Goal: Task Accomplishment & Management: Manage account settings

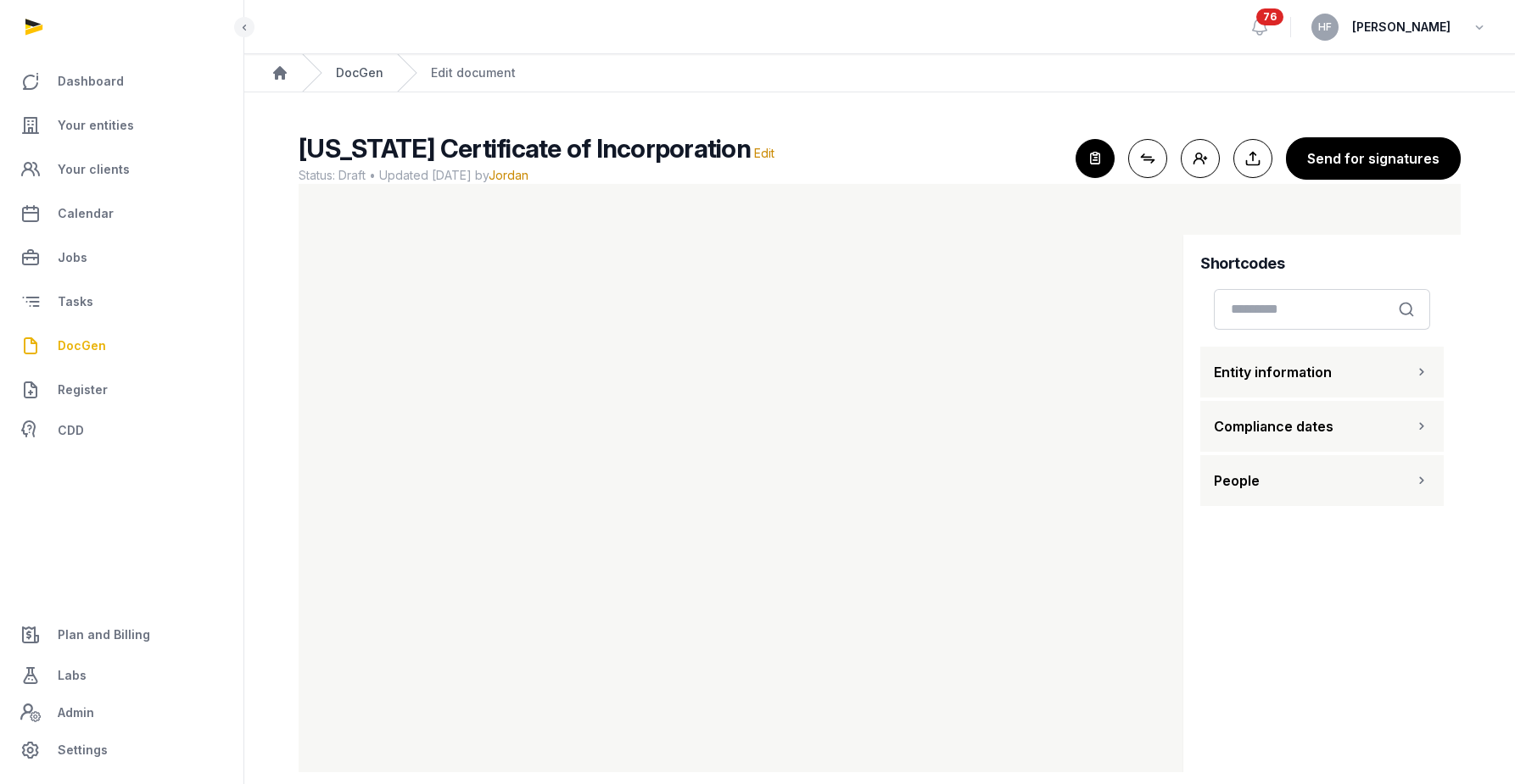
click at [350, 77] on link "DocGen" at bounding box center [359, 72] width 47 height 17
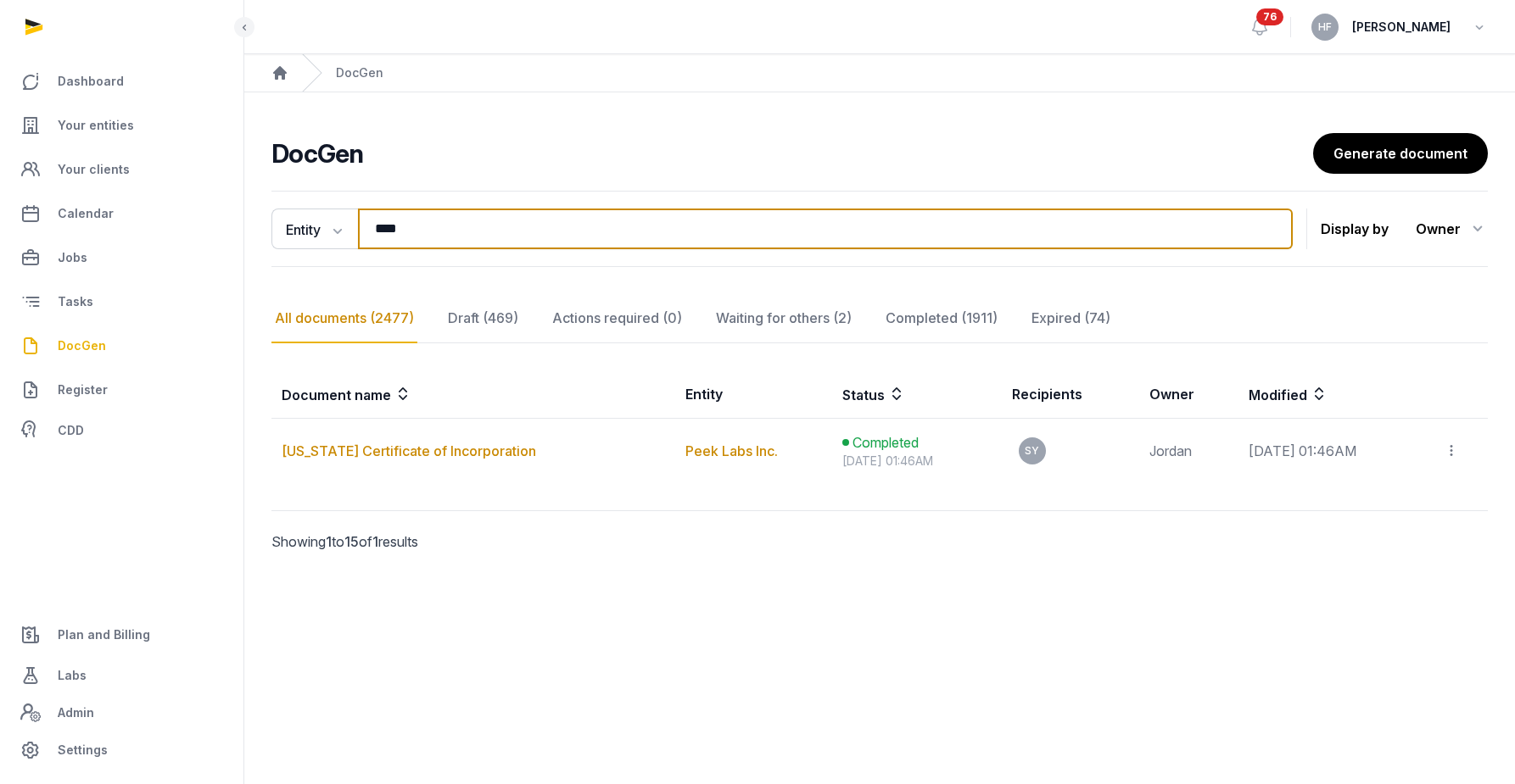
drag, startPoint x: 419, startPoint y: 227, endPoint x: 265, endPoint y: 227, distance: 154.0
click at [278, 227] on div "Entity Document name Entity Recipient **** Search" at bounding box center [782, 229] width 1021 height 41
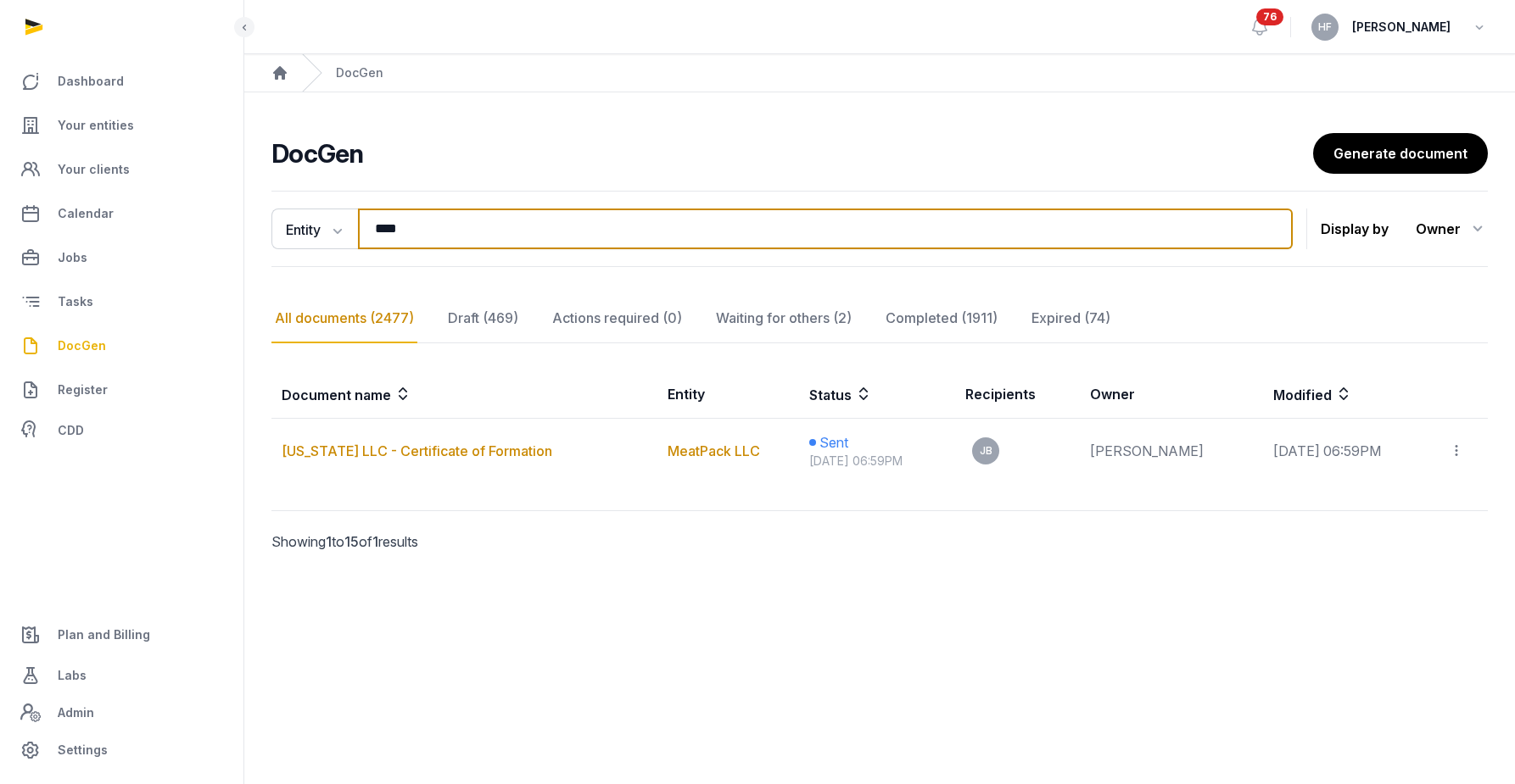
drag, startPoint x: 430, startPoint y: 230, endPoint x: 263, endPoint y: 223, distance: 167.1
click at [279, 223] on div "Entity Document name Entity Recipient **** Search" at bounding box center [782, 229] width 1021 height 41
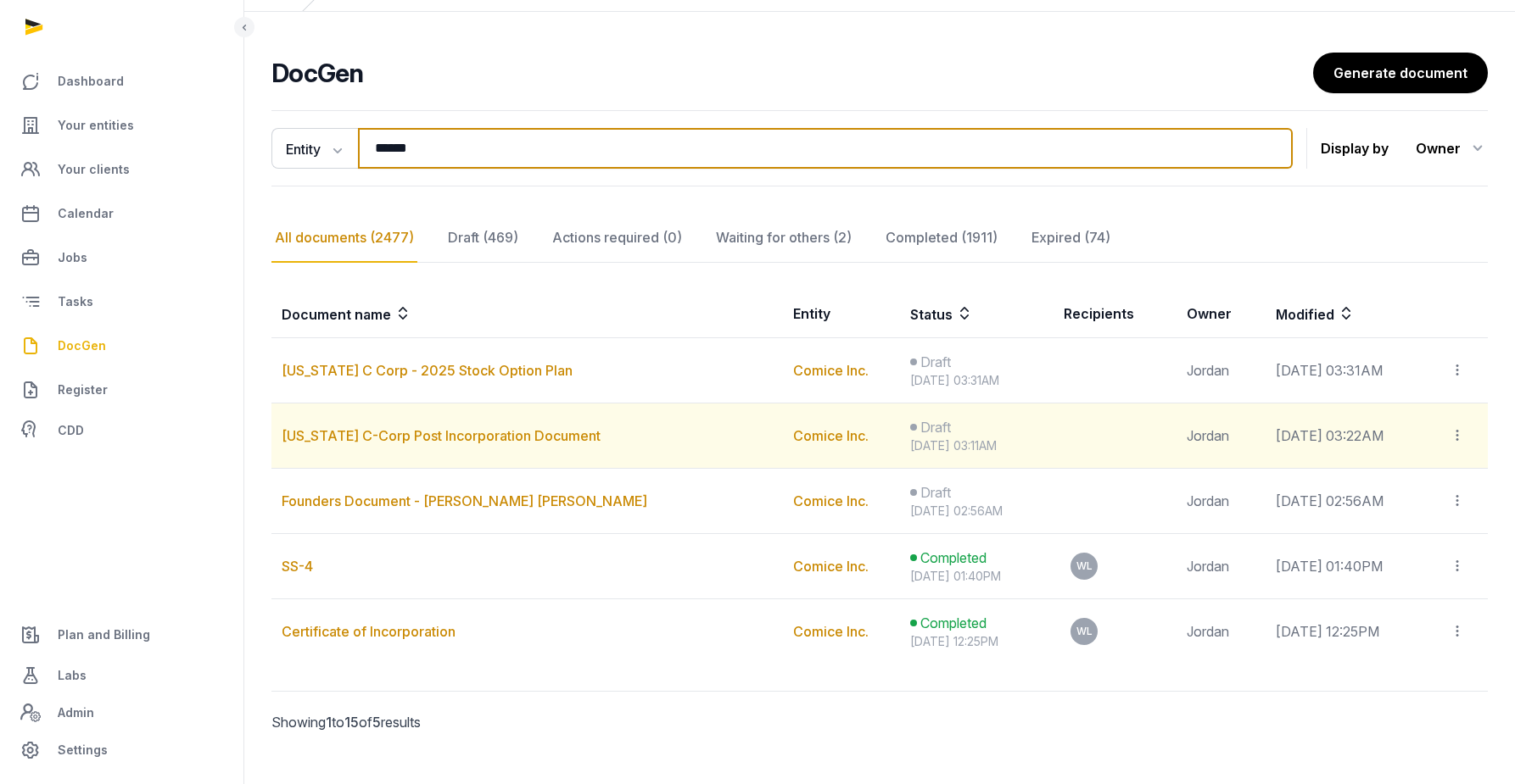
scroll to position [82, 0]
type input "******"
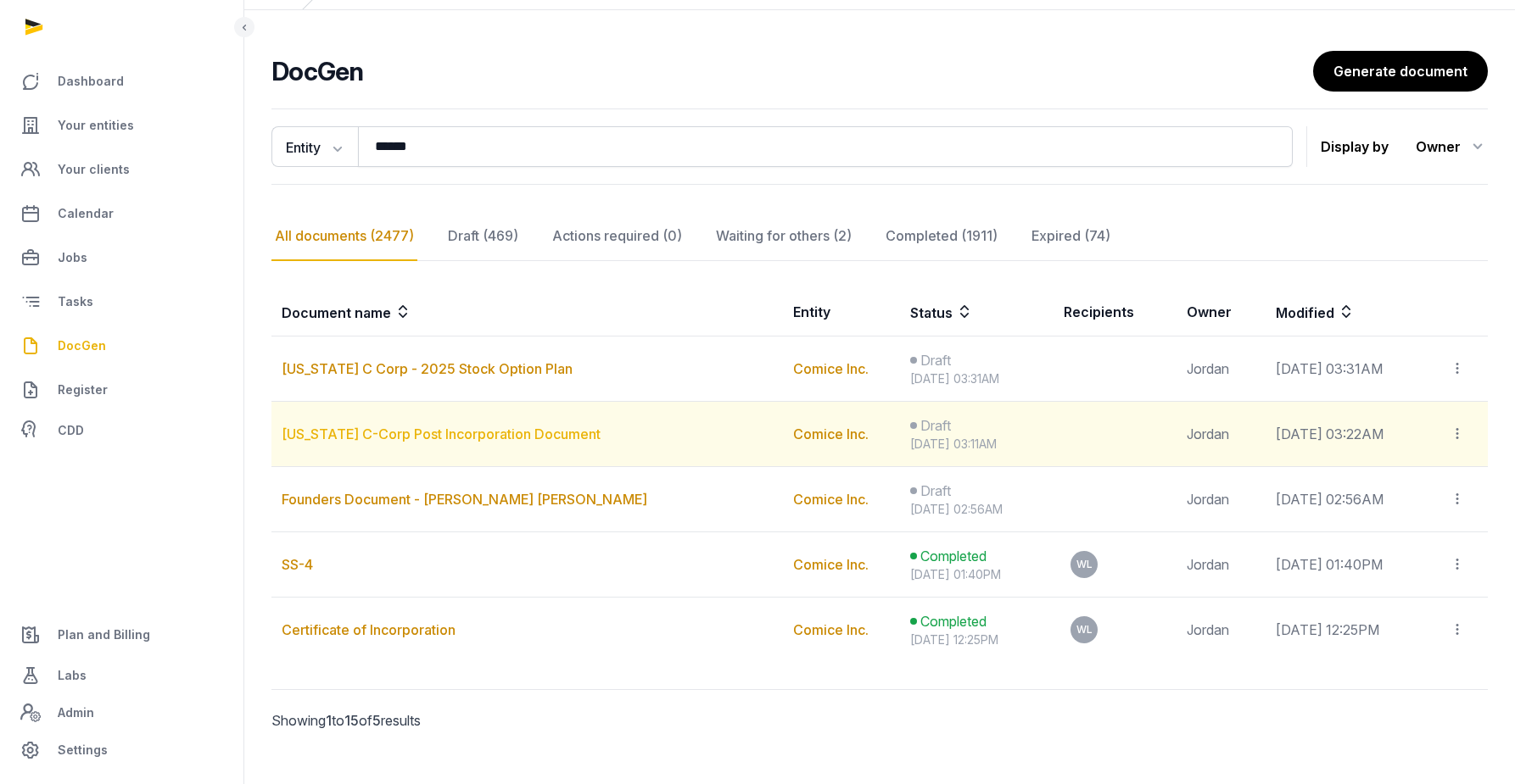
click at [516, 432] on link "[US_STATE] C-Corp Post Incorporation Document" at bounding box center [441, 433] width 319 height 17
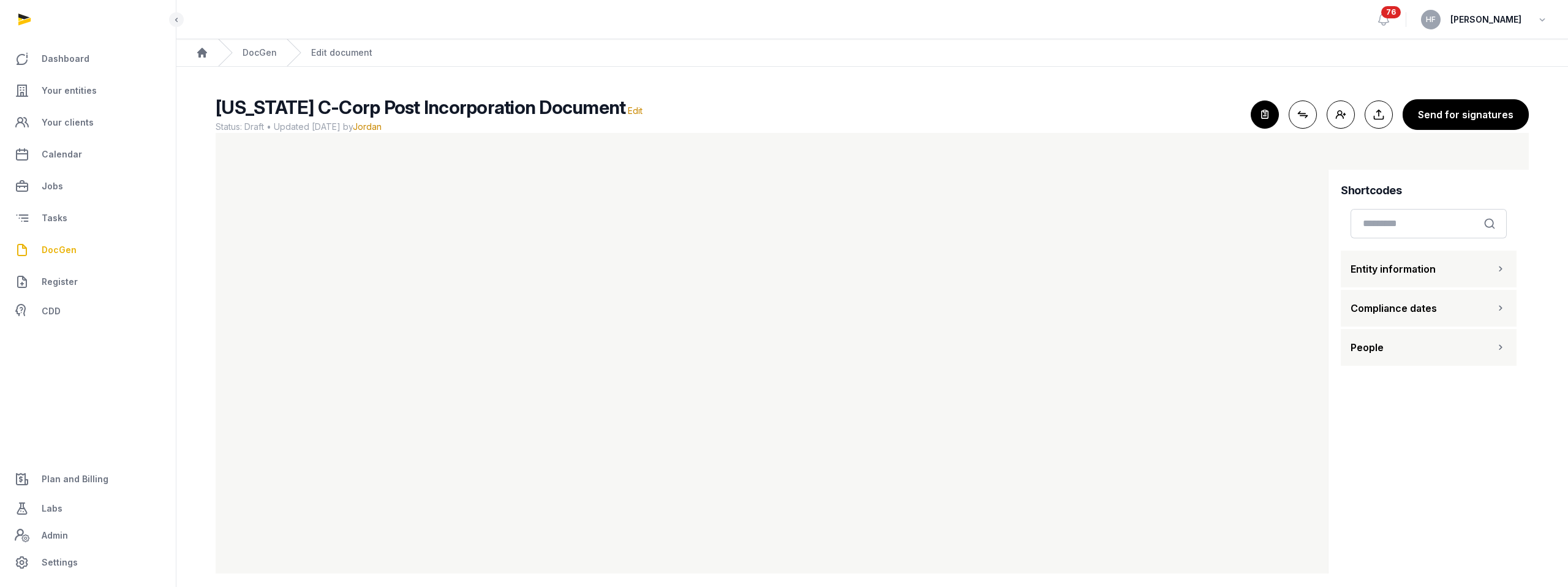
scroll to position [11, 0]
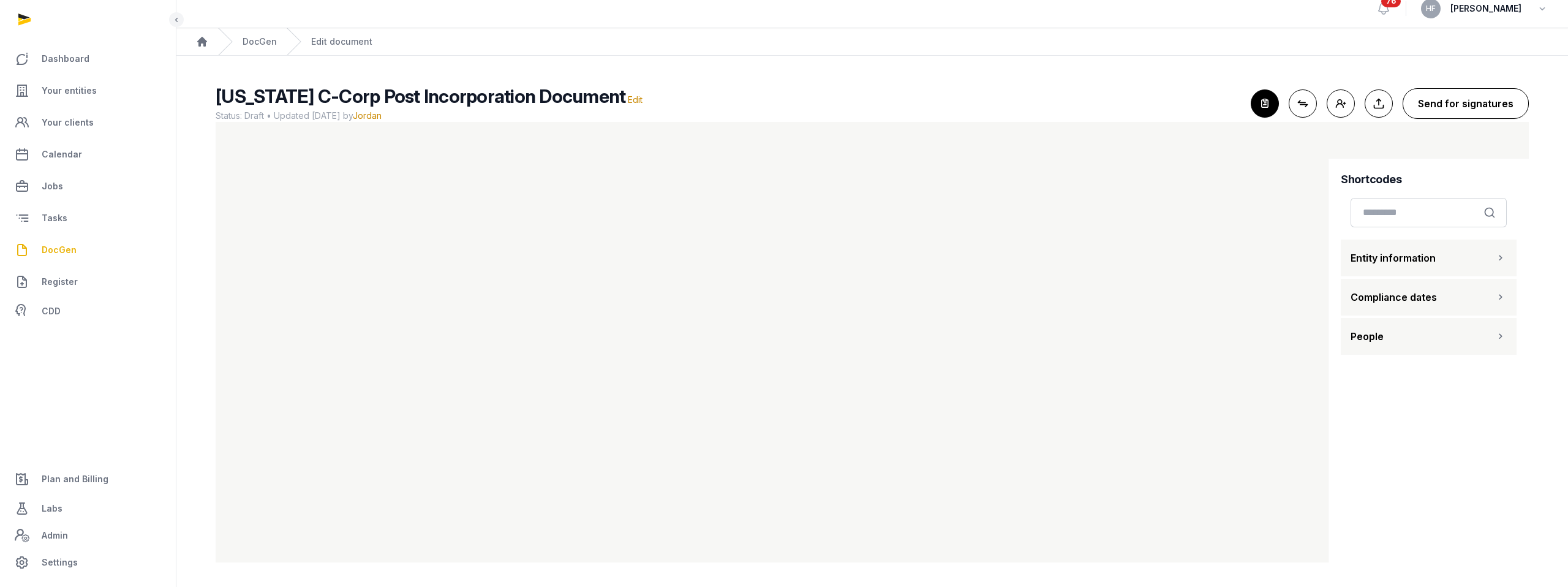
click at [1094, 100] on button "Send for signatures" at bounding box center [1466, 104] width 126 height 31
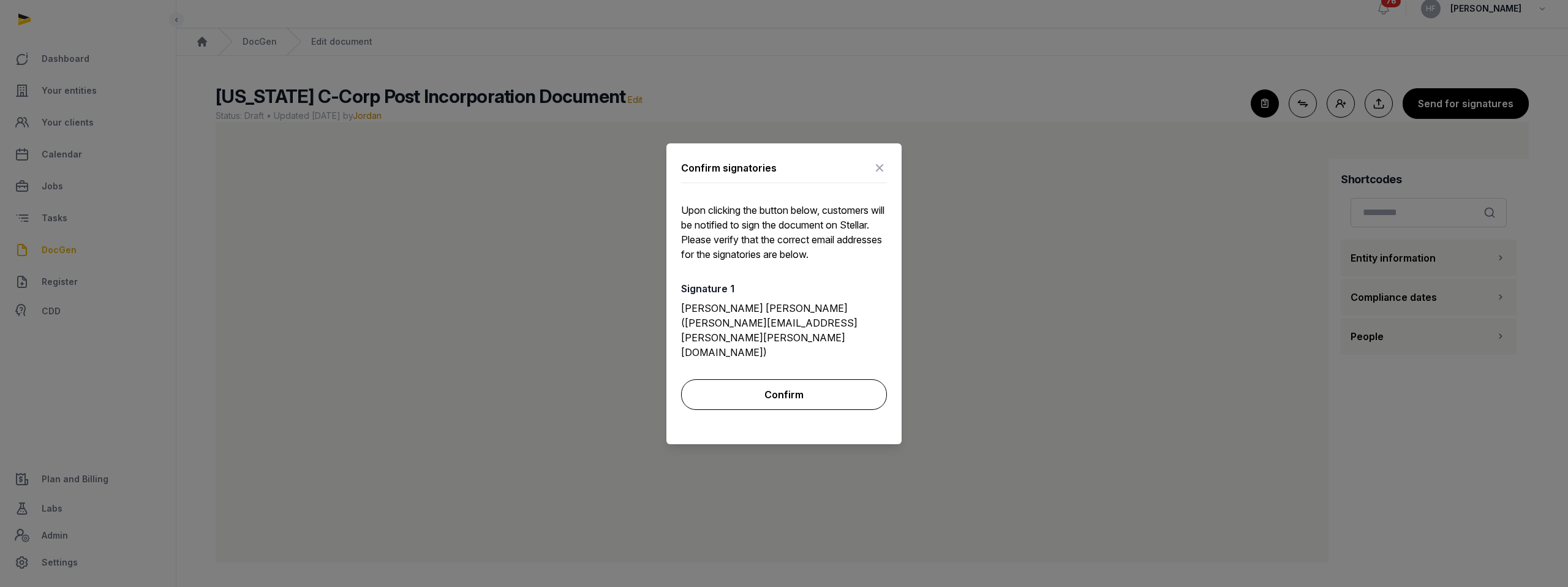
click at [802, 379] on button "Confirm" at bounding box center [784, 395] width 206 height 31
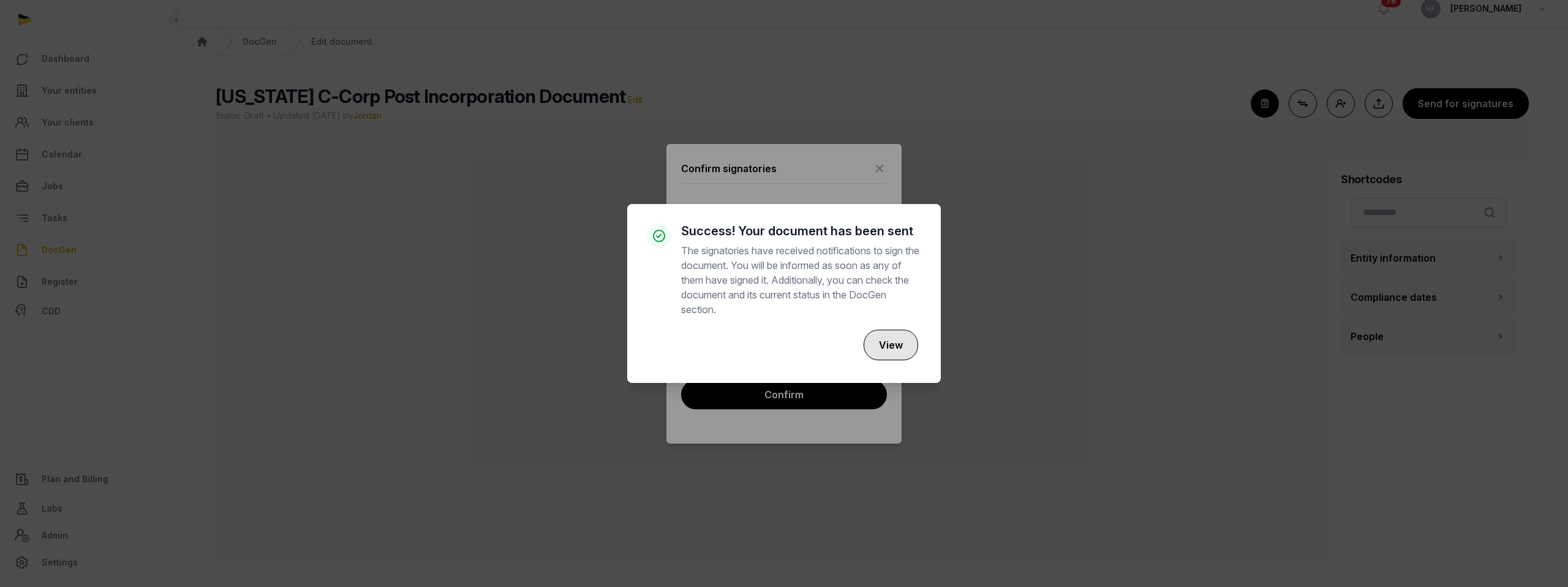
click at [903, 352] on button "View" at bounding box center [890, 345] width 55 height 31
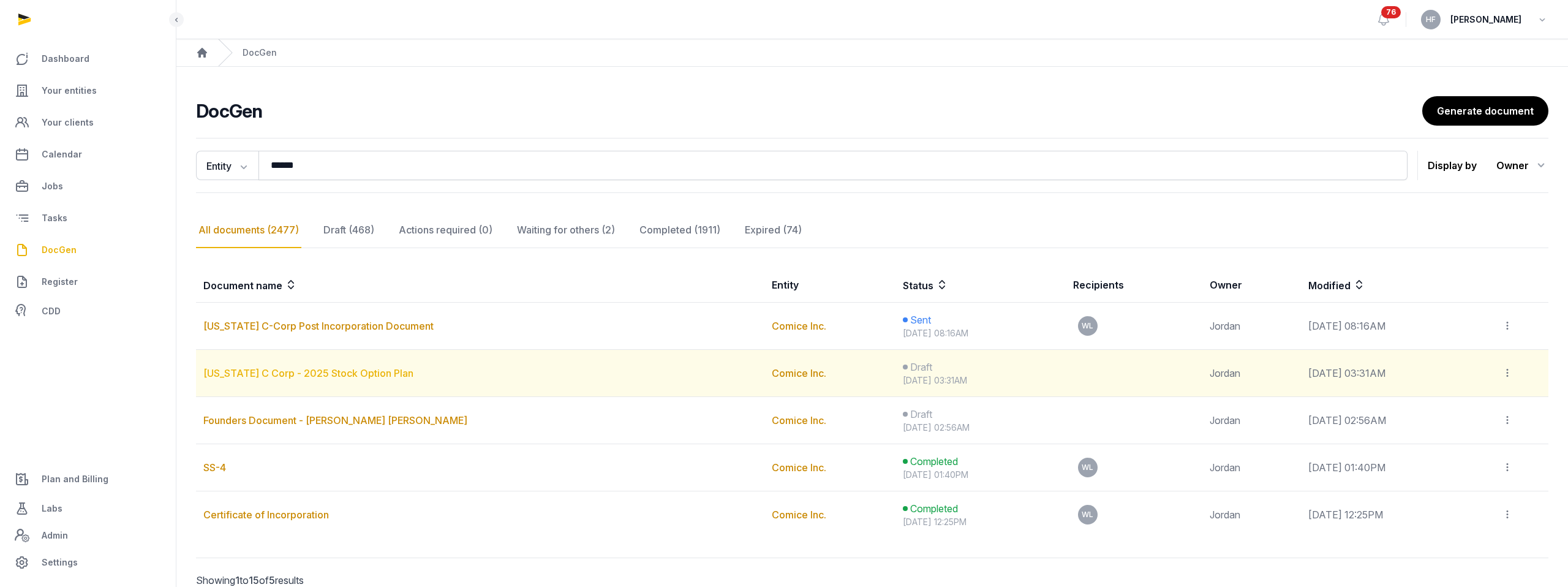
click at [330, 374] on link "[US_STATE] C Corp - 2025 Stock Option Plan" at bounding box center [308, 373] width 210 height 12
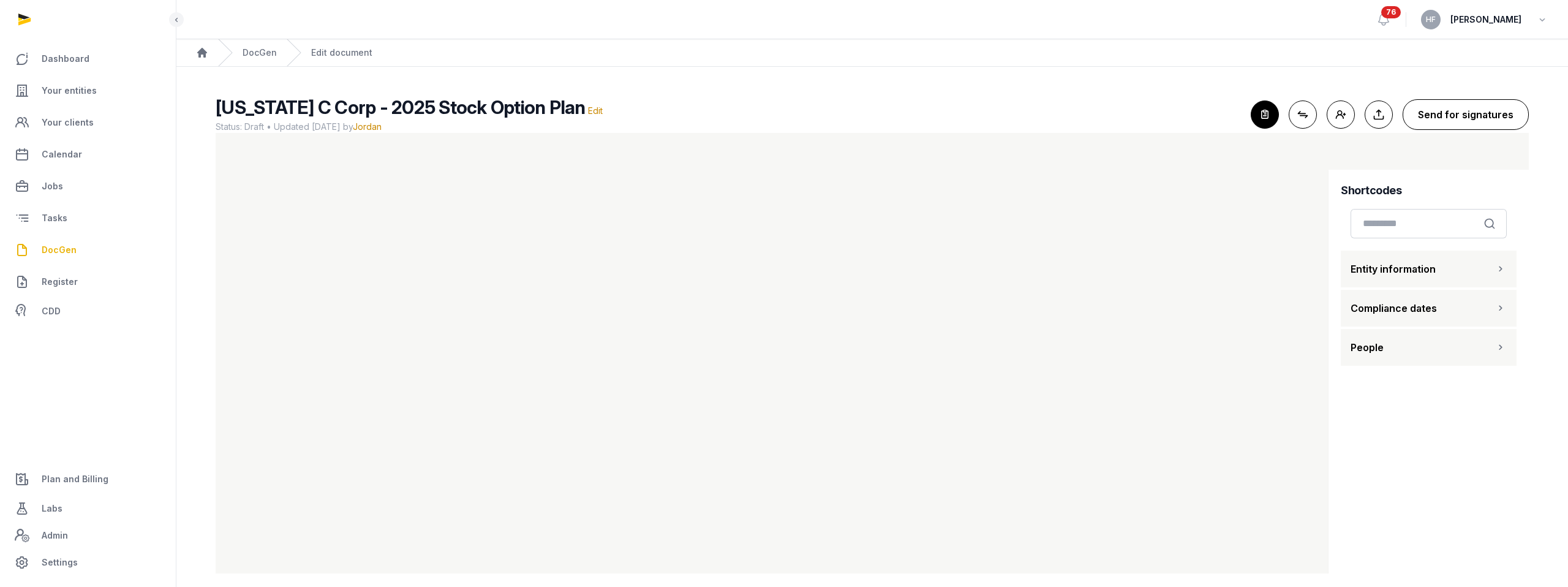
click at [1094, 115] on button "Send for signatures" at bounding box center [1466, 114] width 126 height 31
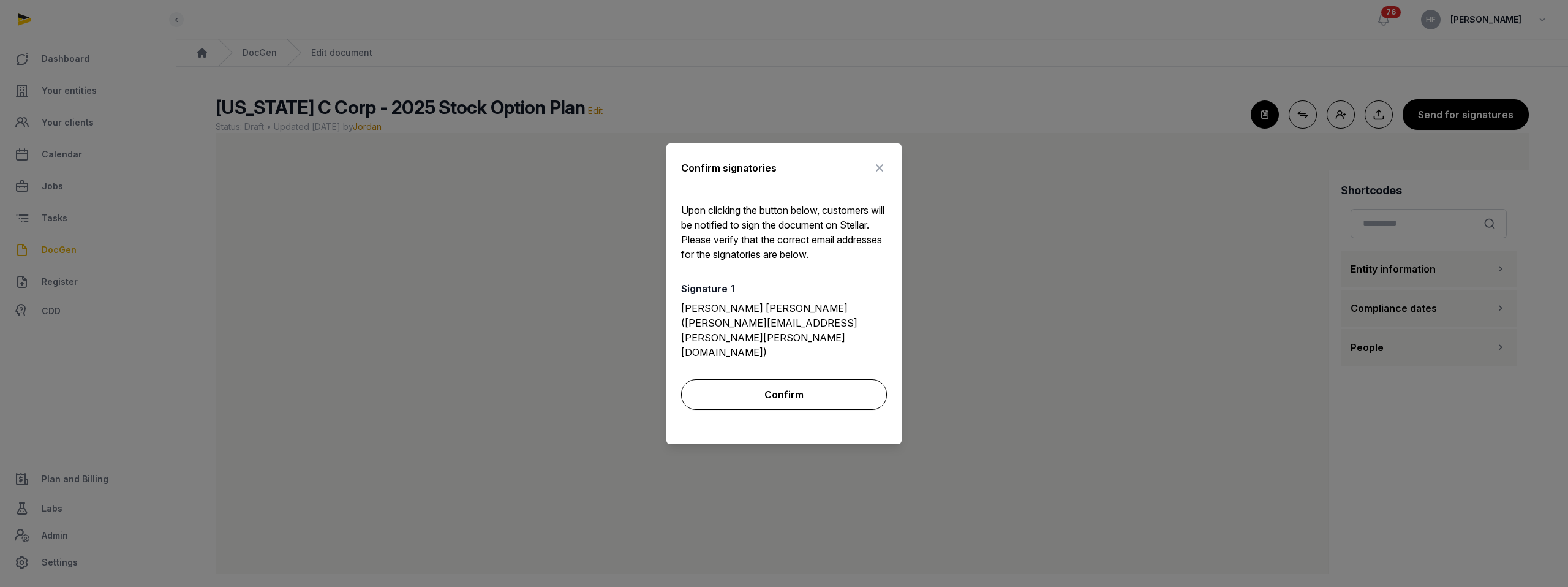
click at [820, 379] on button "Confirm" at bounding box center [784, 395] width 206 height 31
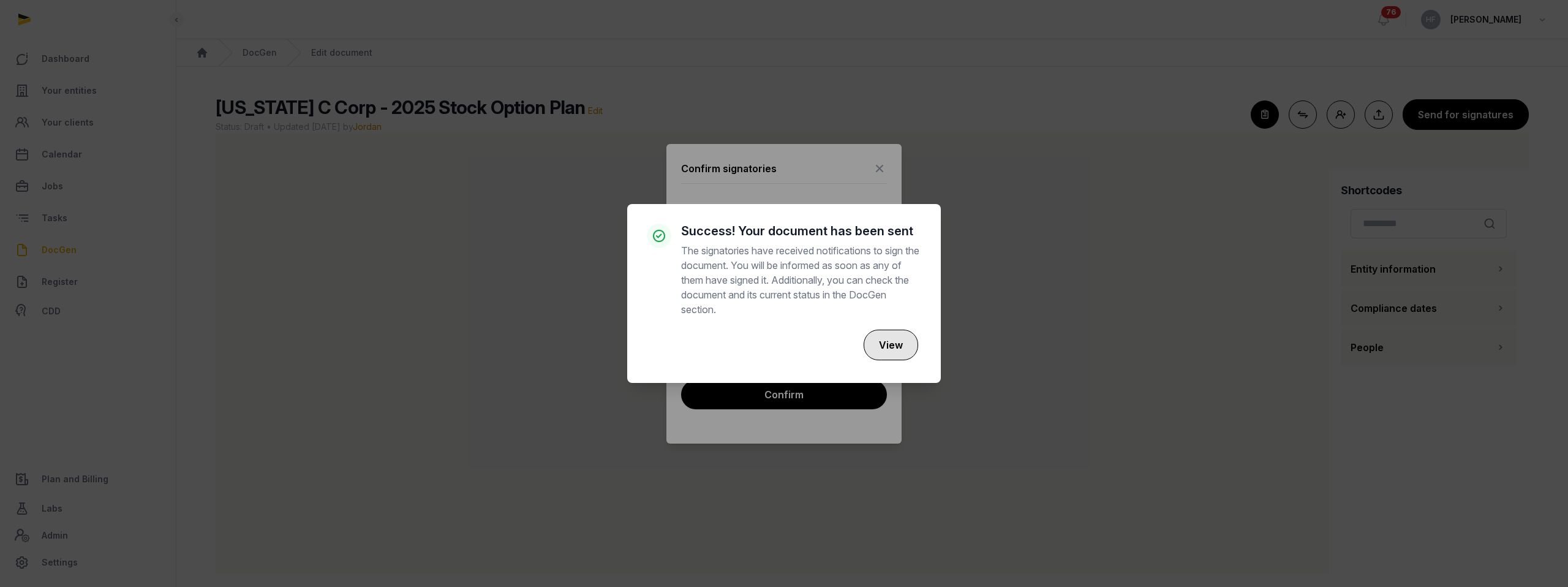
click at [903, 351] on button "View" at bounding box center [890, 345] width 55 height 31
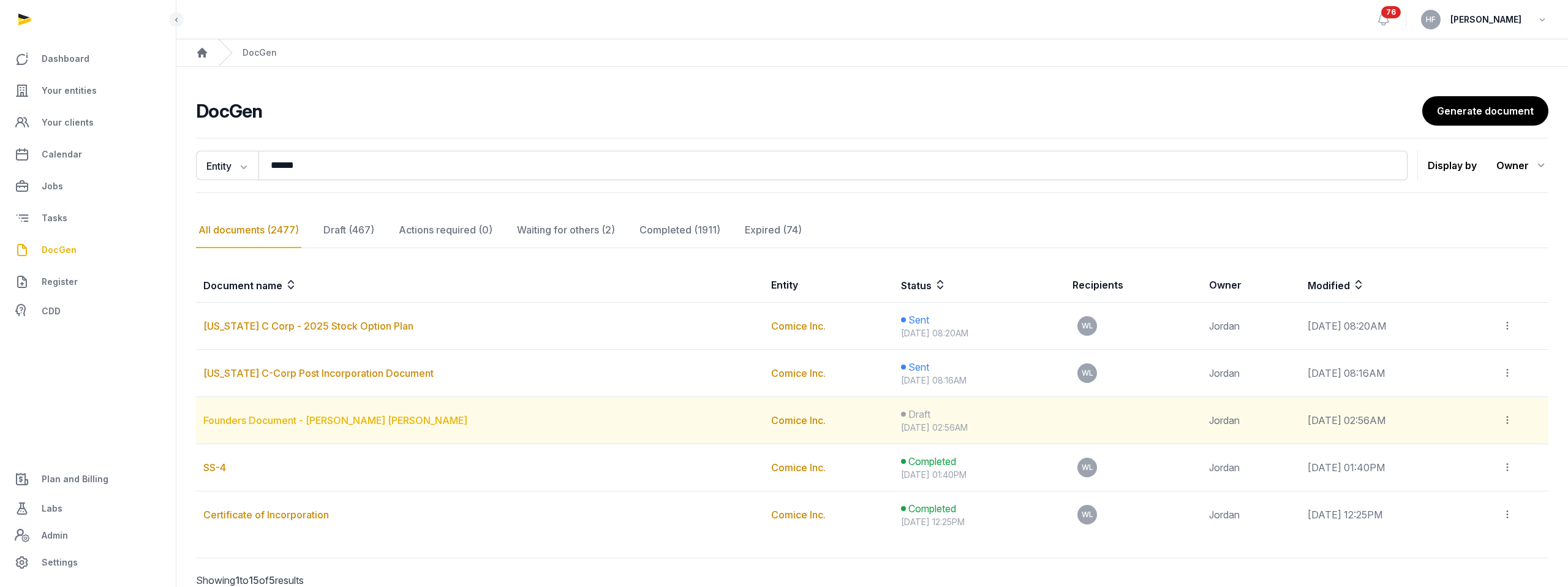
click at [325, 422] on link "Founders Document - [PERSON_NAME] [PERSON_NAME]" at bounding box center [335, 420] width 264 height 12
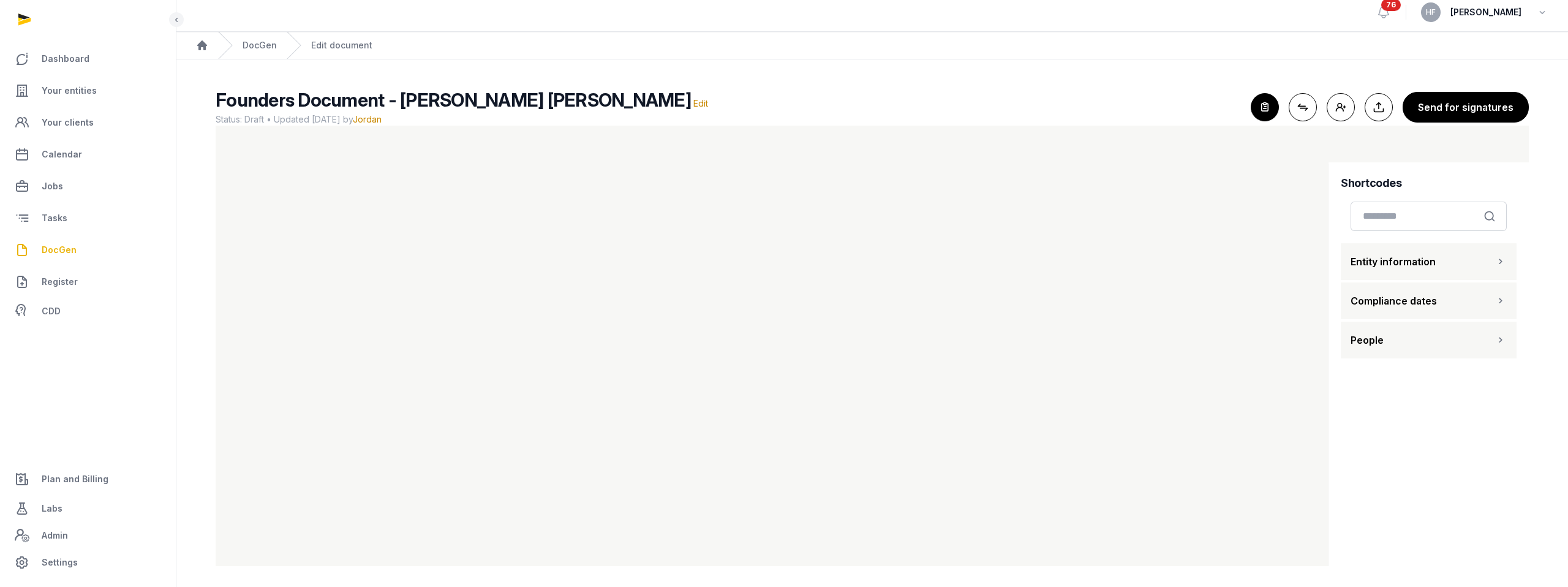
scroll to position [11, 0]
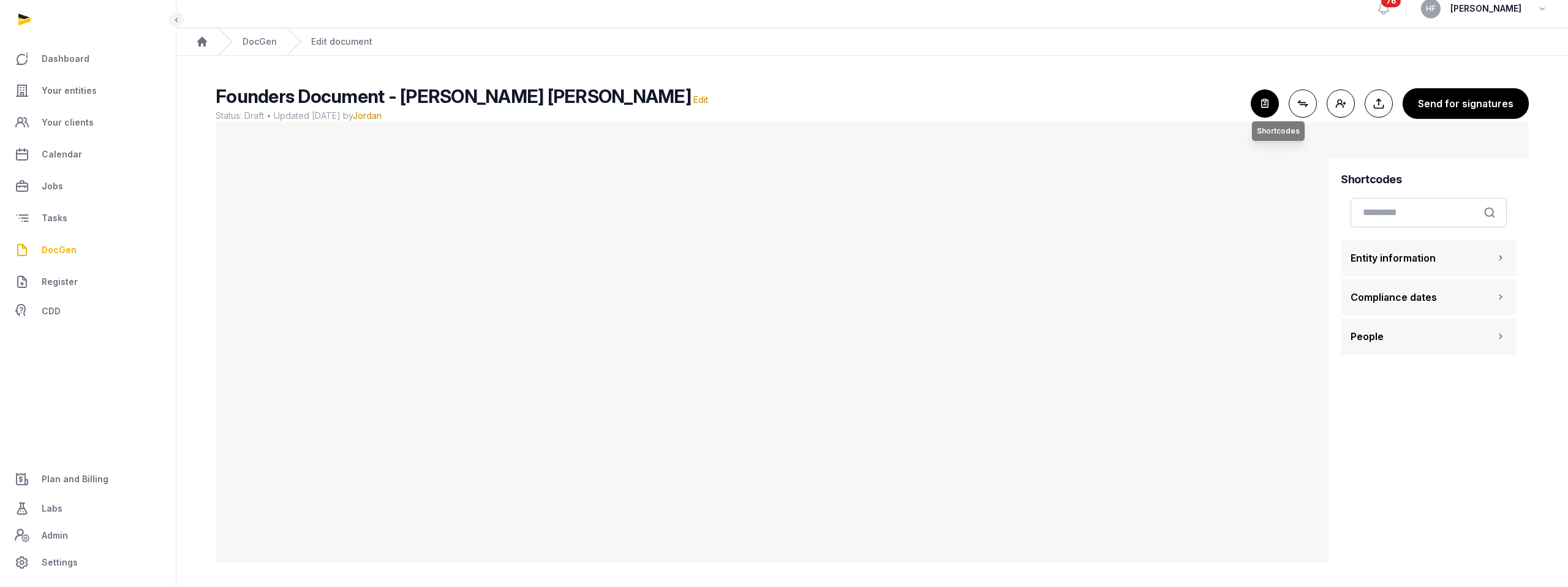
click at [1094, 96] on icon "button" at bounding box center [1265, 104] width 27 height 27
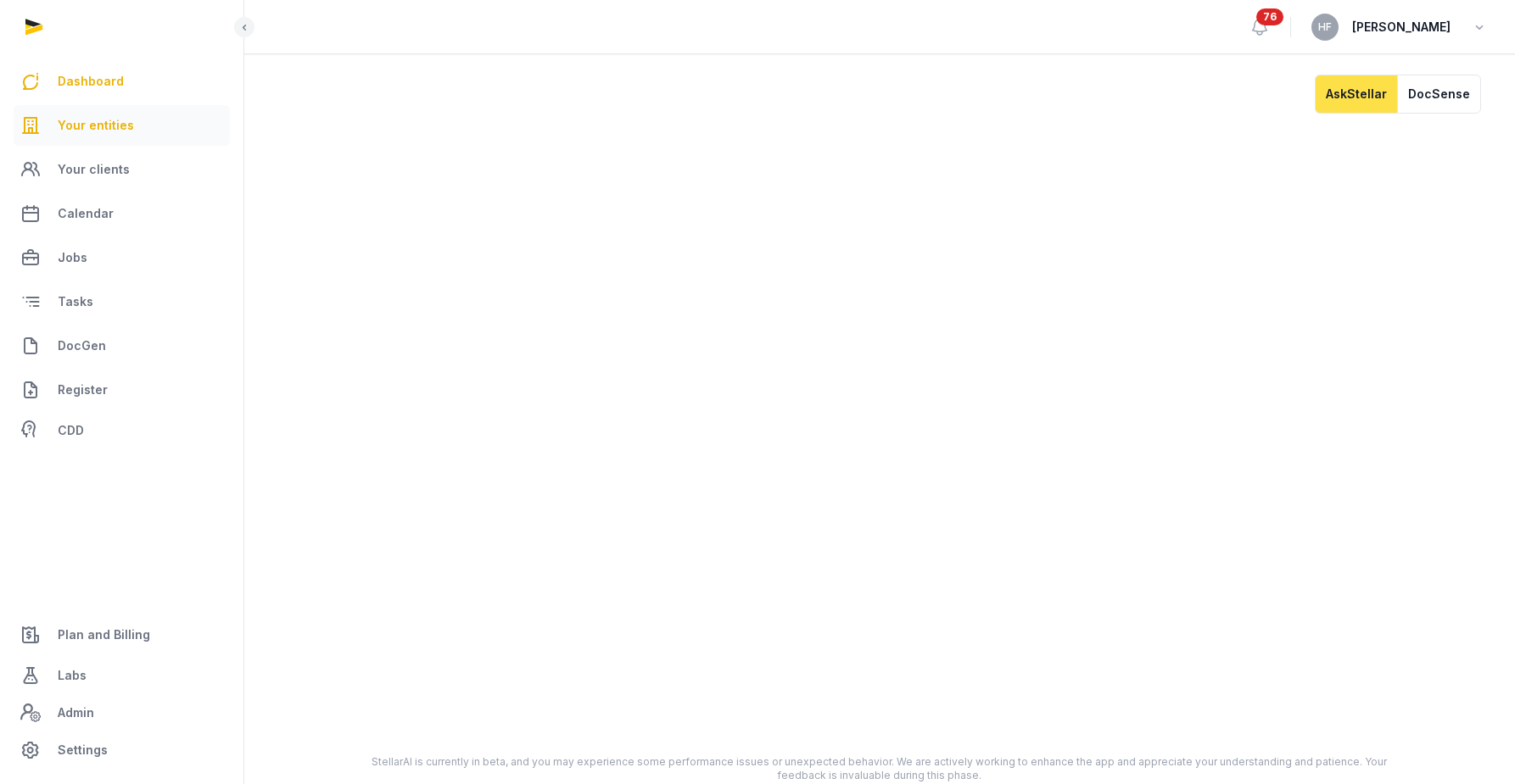
click at [117, 135] on link "Your entities" at bounding box center [121, 125] width 216 height 41
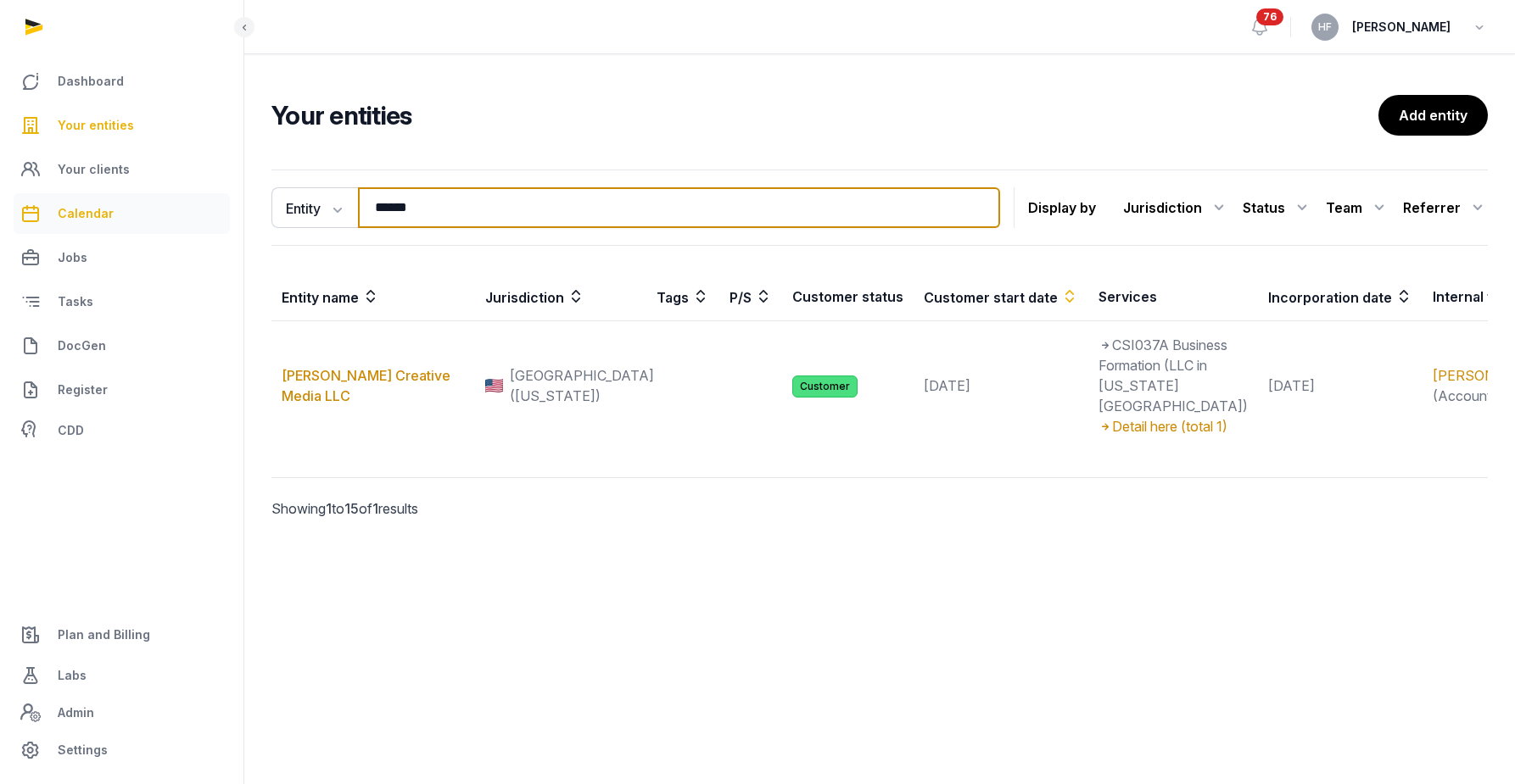
drag, startPoint x: 425, startPoint y: 206, endPoint x: 194, endPoint y: 202, distance: 231.0
click at [222, 199] on div "Dashboard Your entities Your clients Calendar Jobs Tasks DocGen Register CDD Pl…" at bounding box center [758, 392] width 1515 height 784
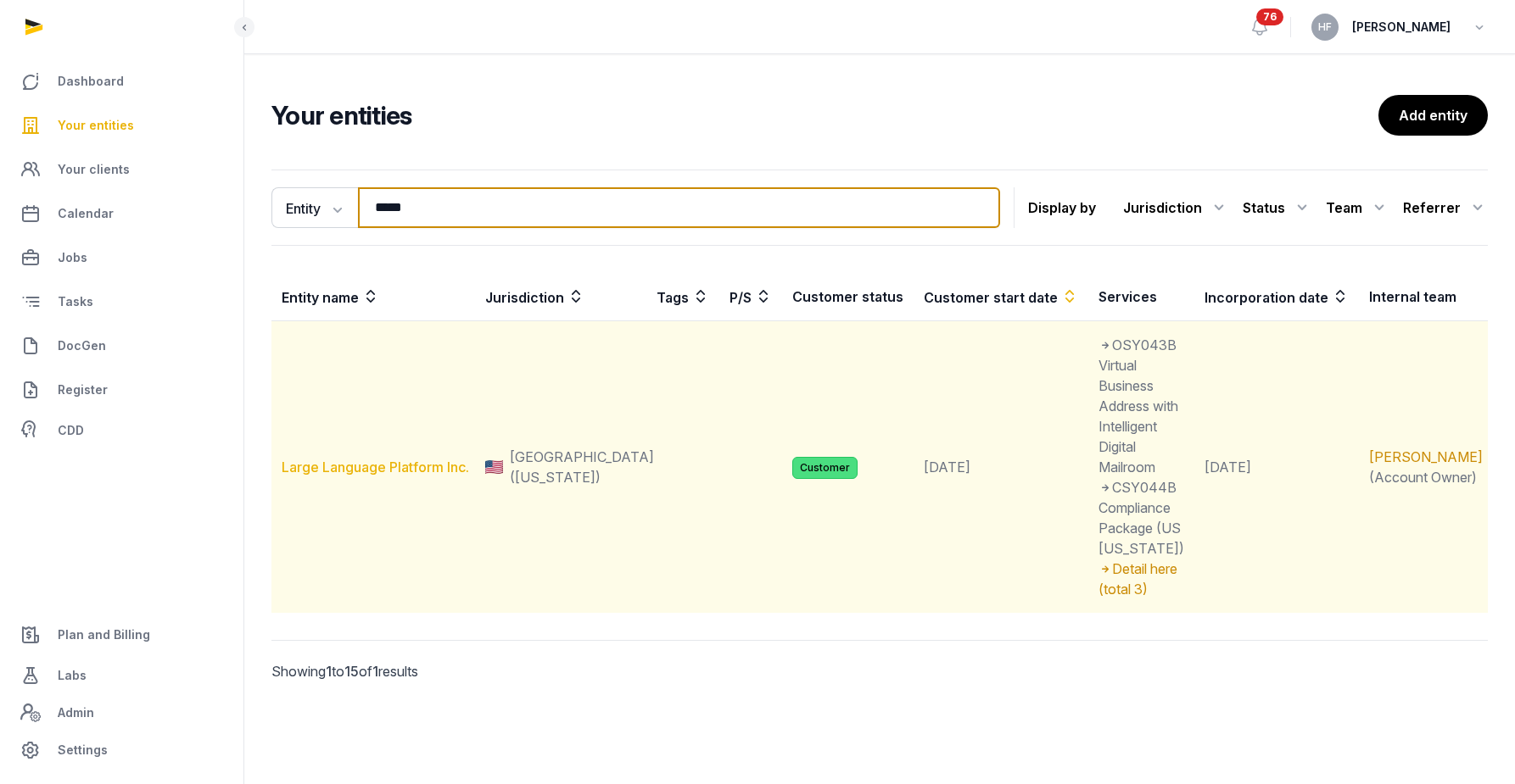
type input "*****"
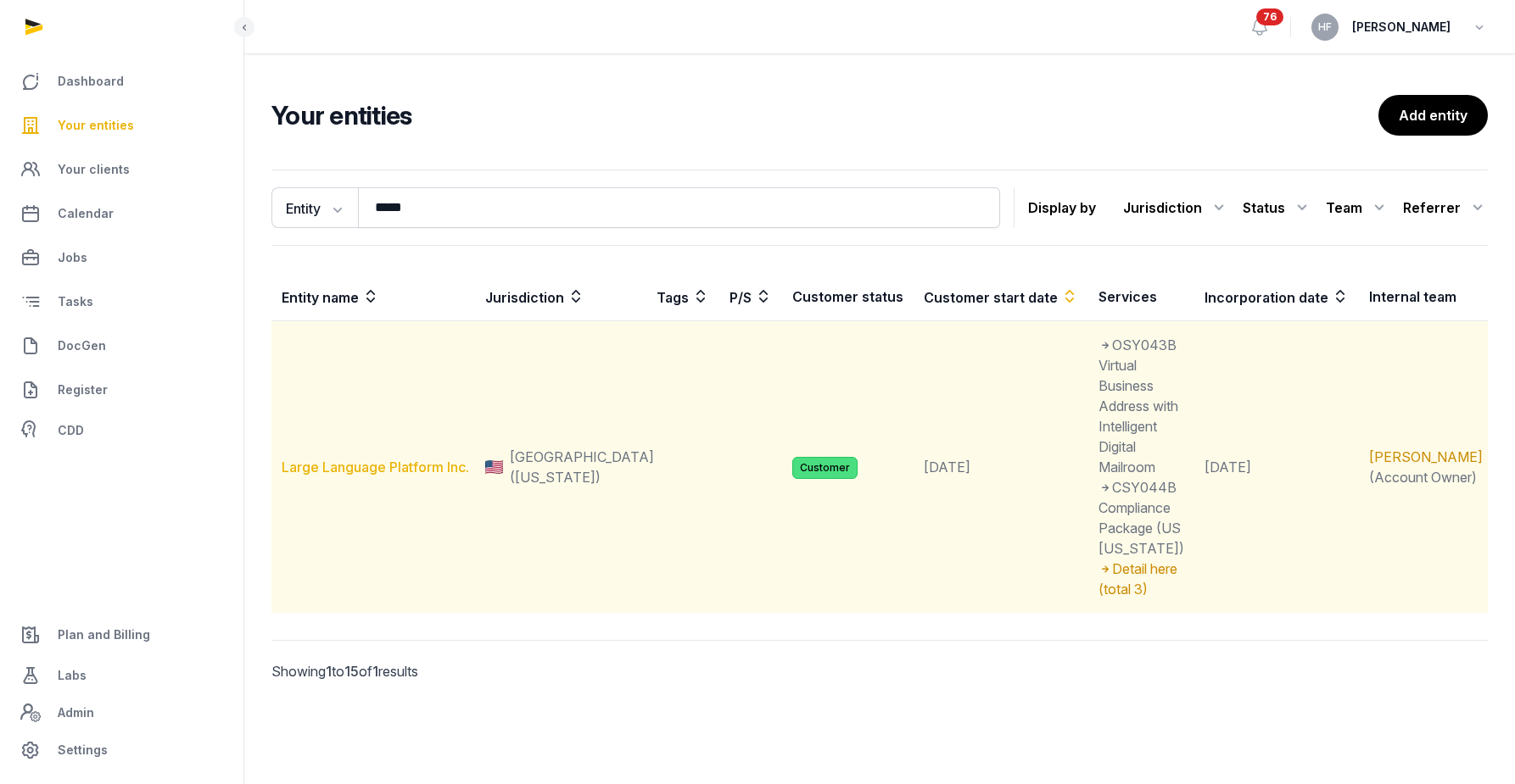
click at [383, 458] on link "Large Language Platform Inc." at bounding box center [375, 466] width 188 height 17
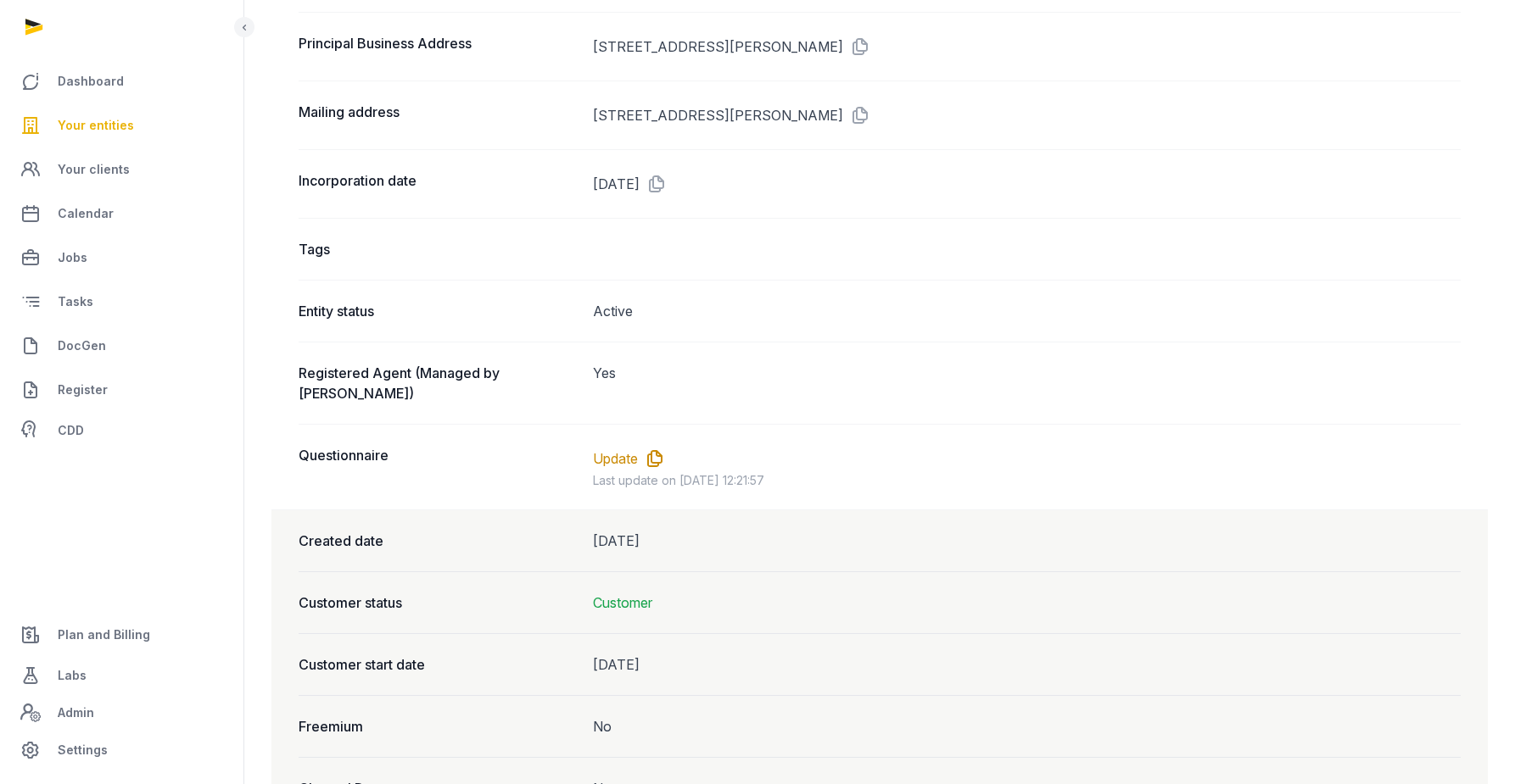
scroll to position [1239, 0]
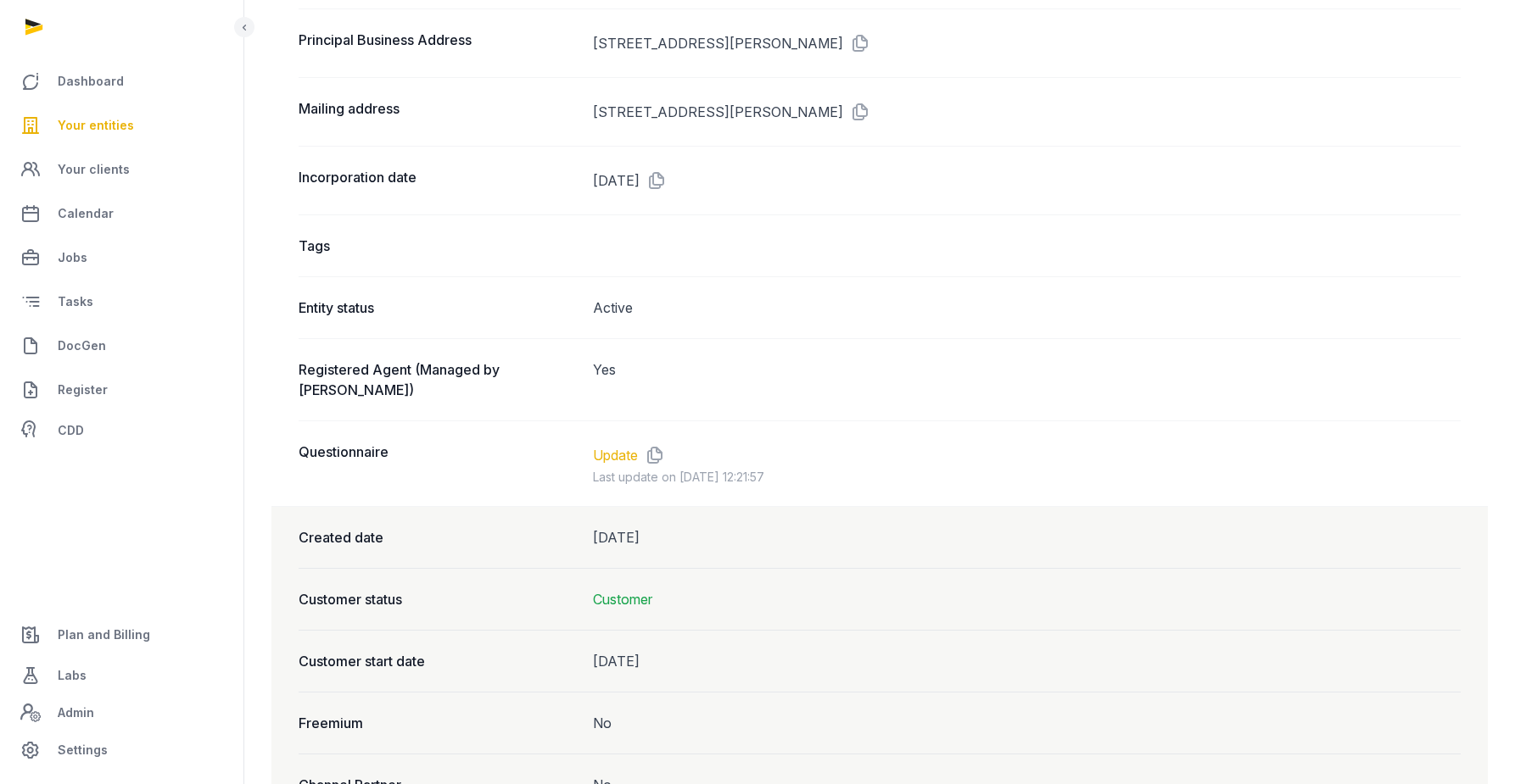
click at [618, 445] on link "Update" at bounding box center [615, 455] width 45 height 20
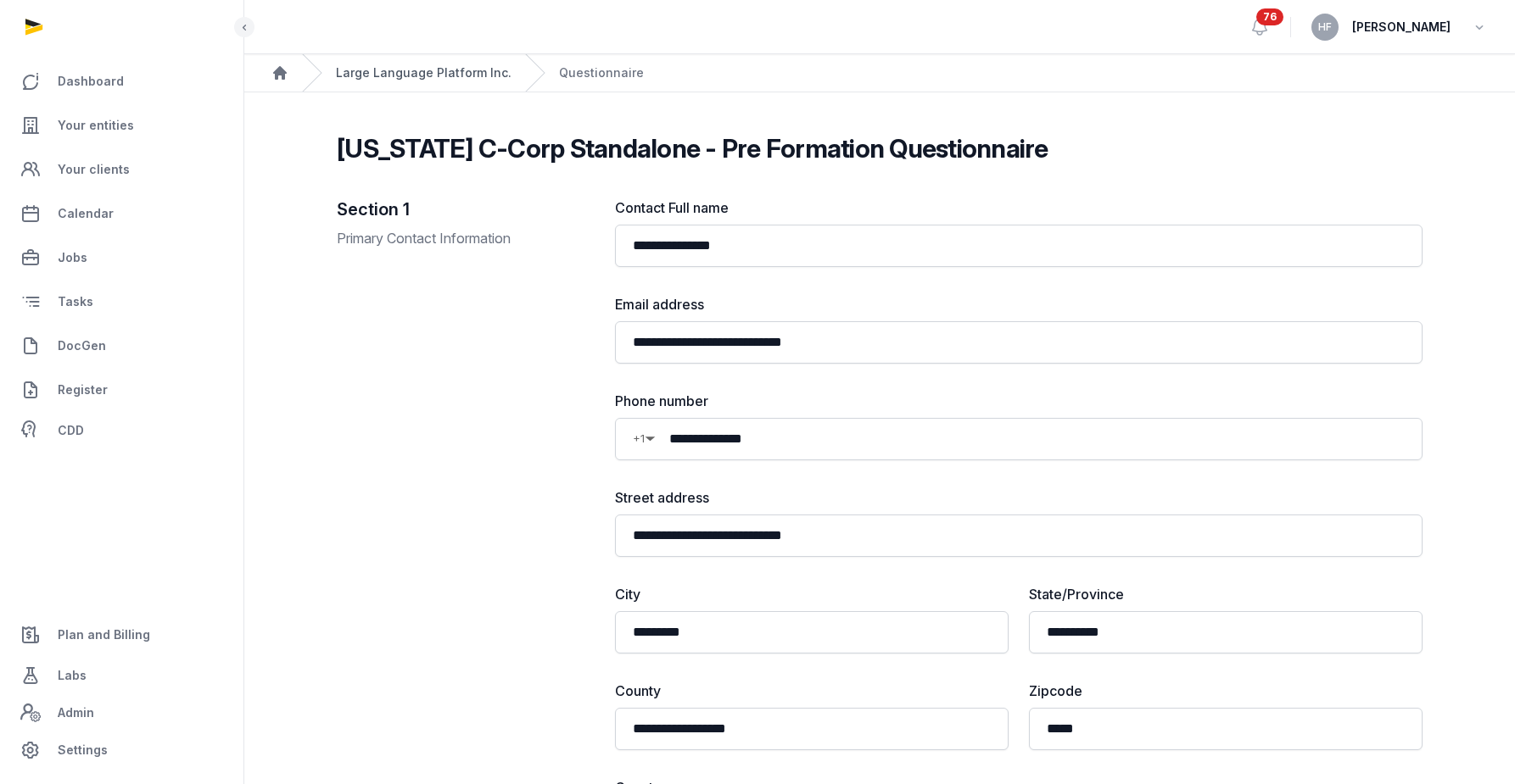
click at [389, 73] on link "Large Language Platform Inc." at bounding box center [423, 72] width 175 height 17
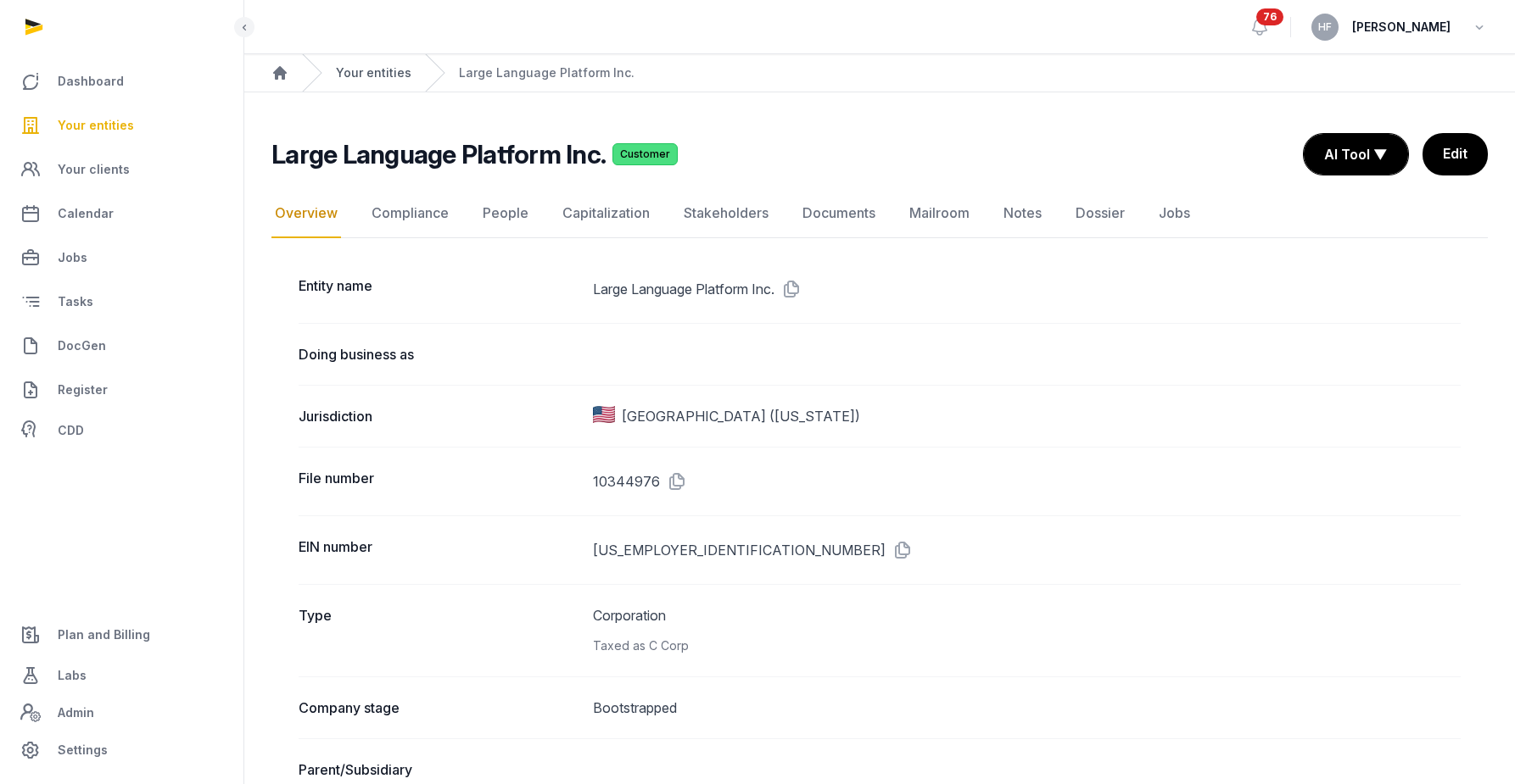
click at [379, 77] on link "Your entities" at bounding box center [373, 72] width 76 height 17
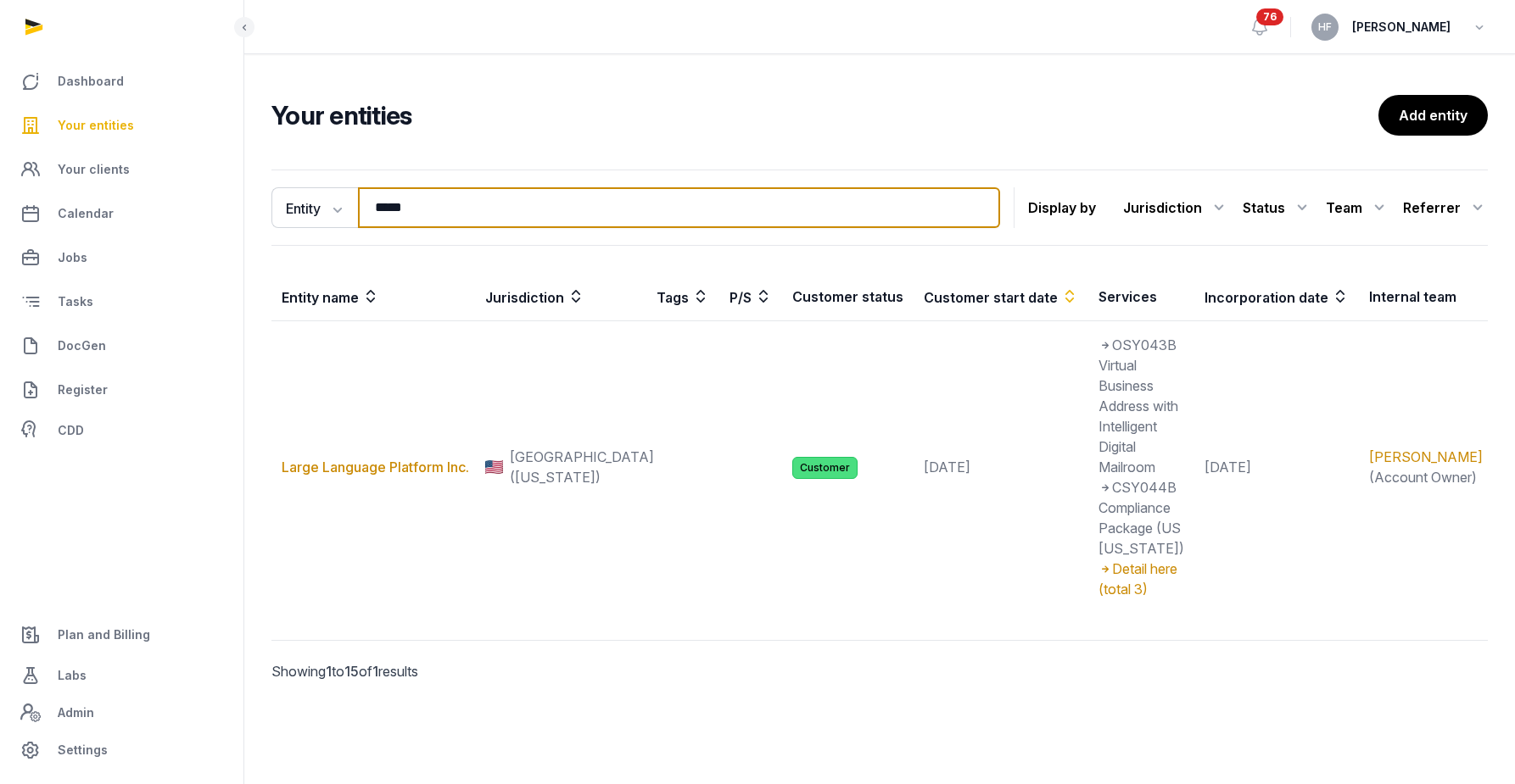
drag, startPoint x: 422, startPoint y: 209, endPoint x: 259, endPoint y: 209, distance: 163.0
click at [270, 209] on div "Entity Entity People Tags Services ***** Search Display by Jurisdiction All jur…" at bounding box center [879, 449] width 1270 height 573
type input "*"
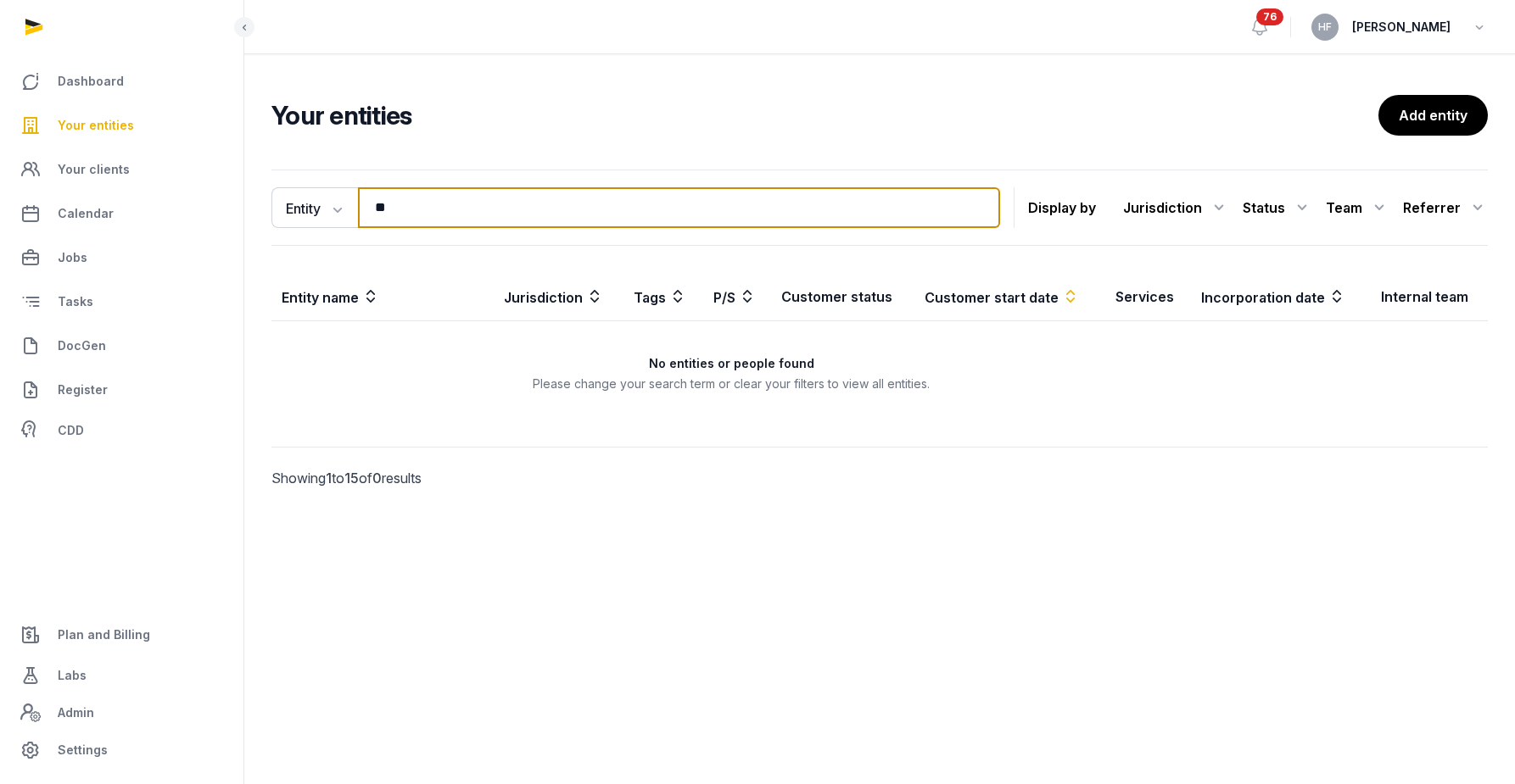
type input "*"
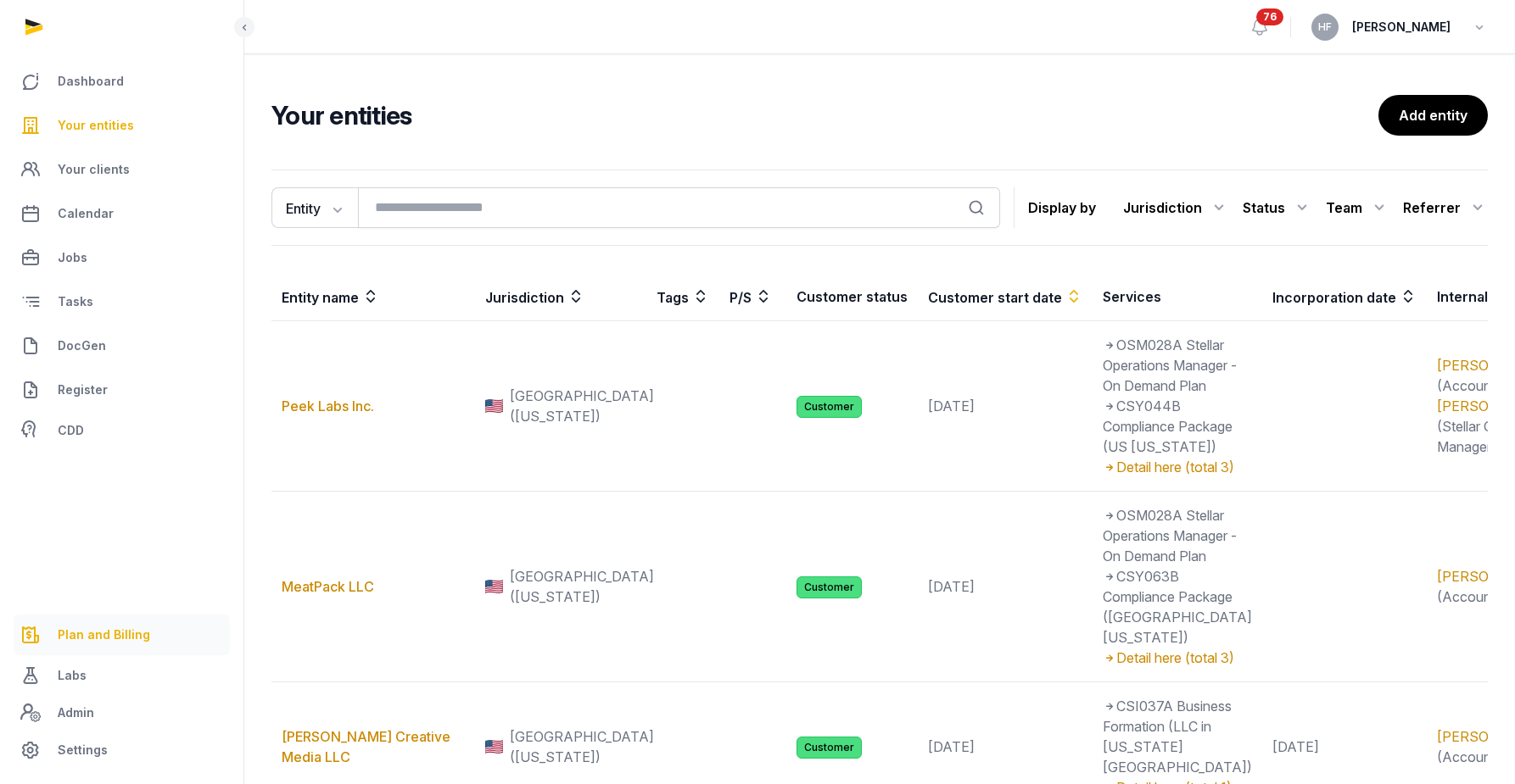
click at [91, 629] on span "Plan and Billing" at bounding box center [104, 634] width 93 height 20
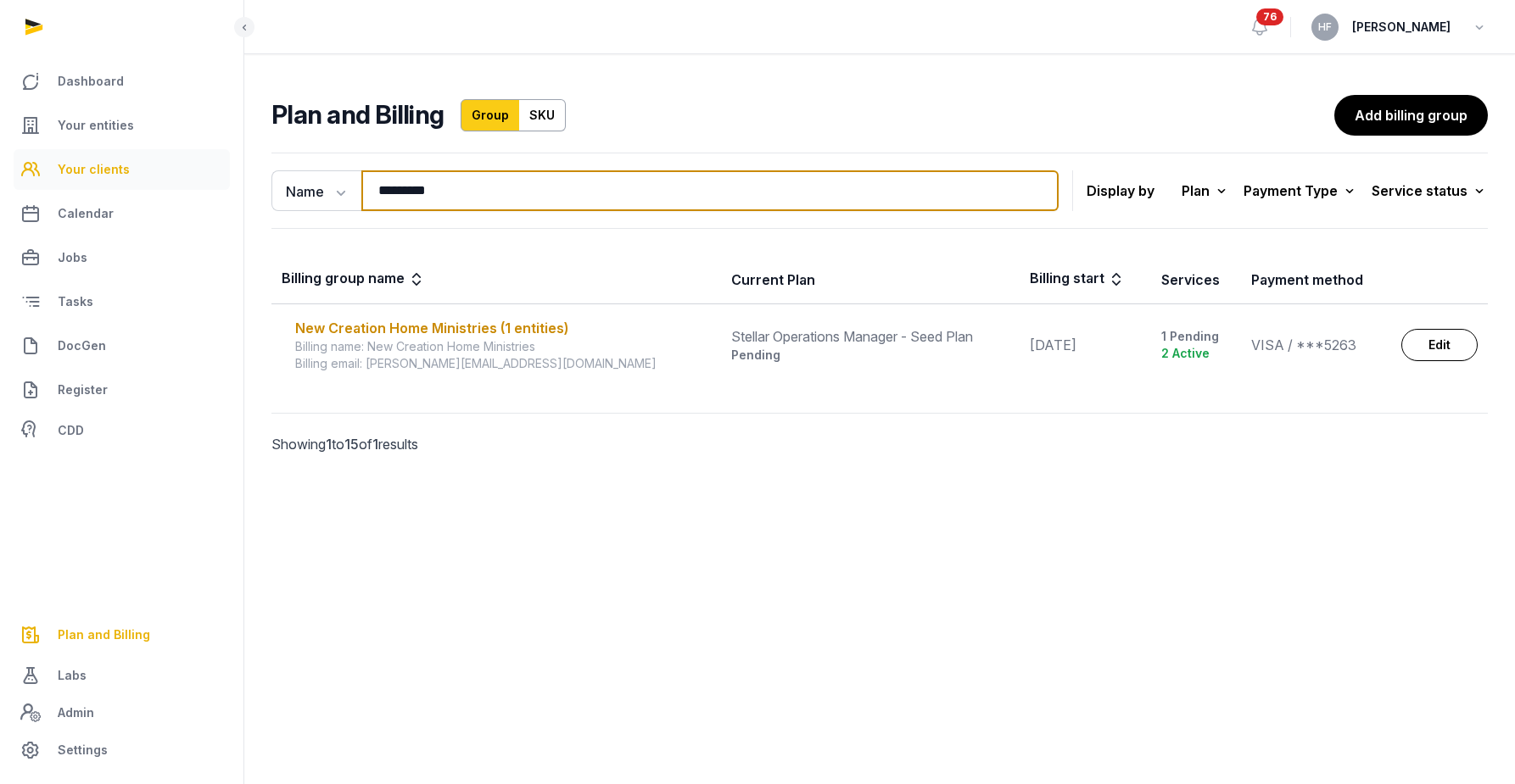
drag, startPoint x: 464, startPoint y: 189, endPoint x: 205, endPoint y: 189, distance: 259.0
click at [215, 189] on div "Dashboard Your entities Your clients Calendar Jobs Tasks DocGen Register CDD Pl…" at bounding box center [758, 392] width 1515 height 784
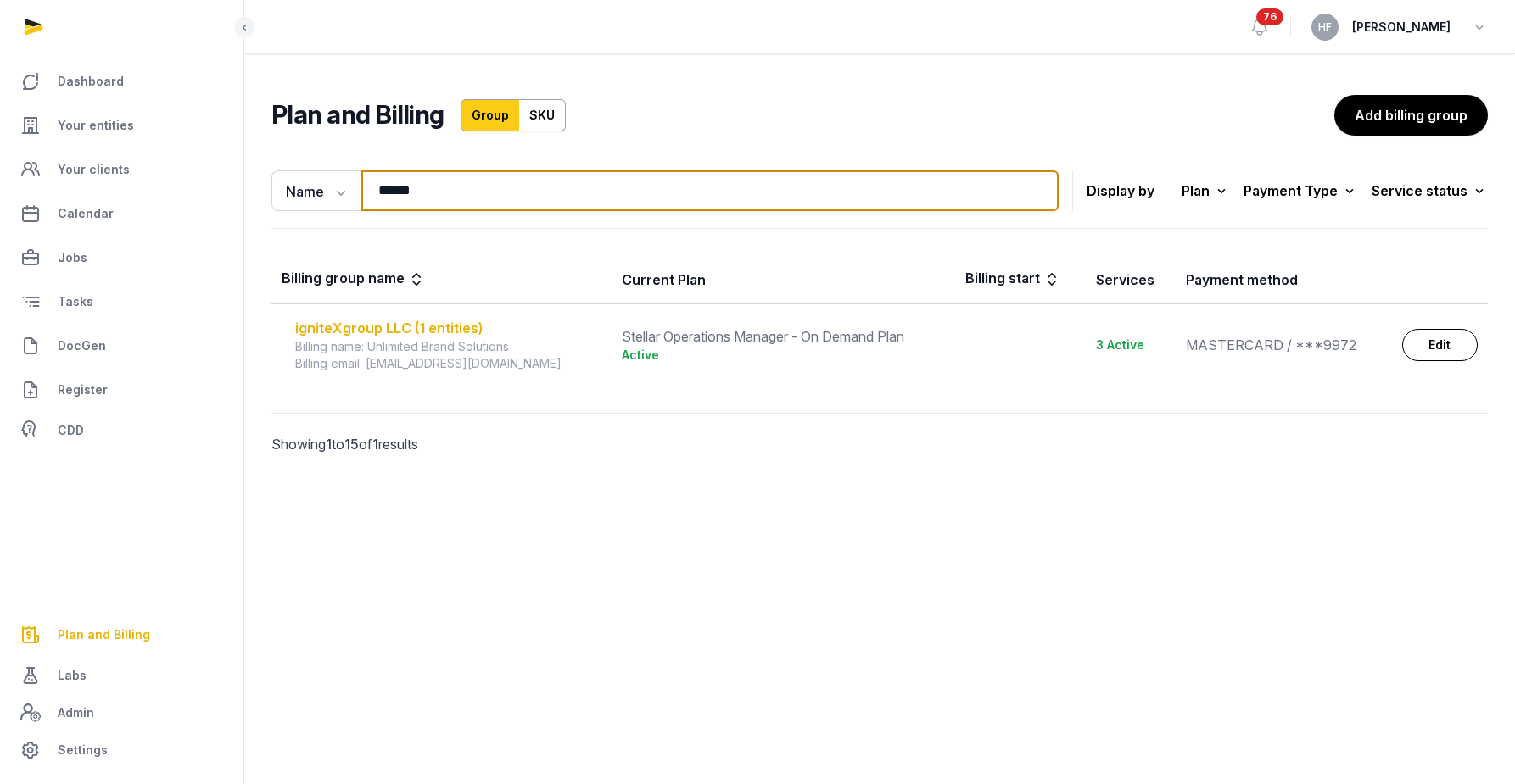
type input "******"
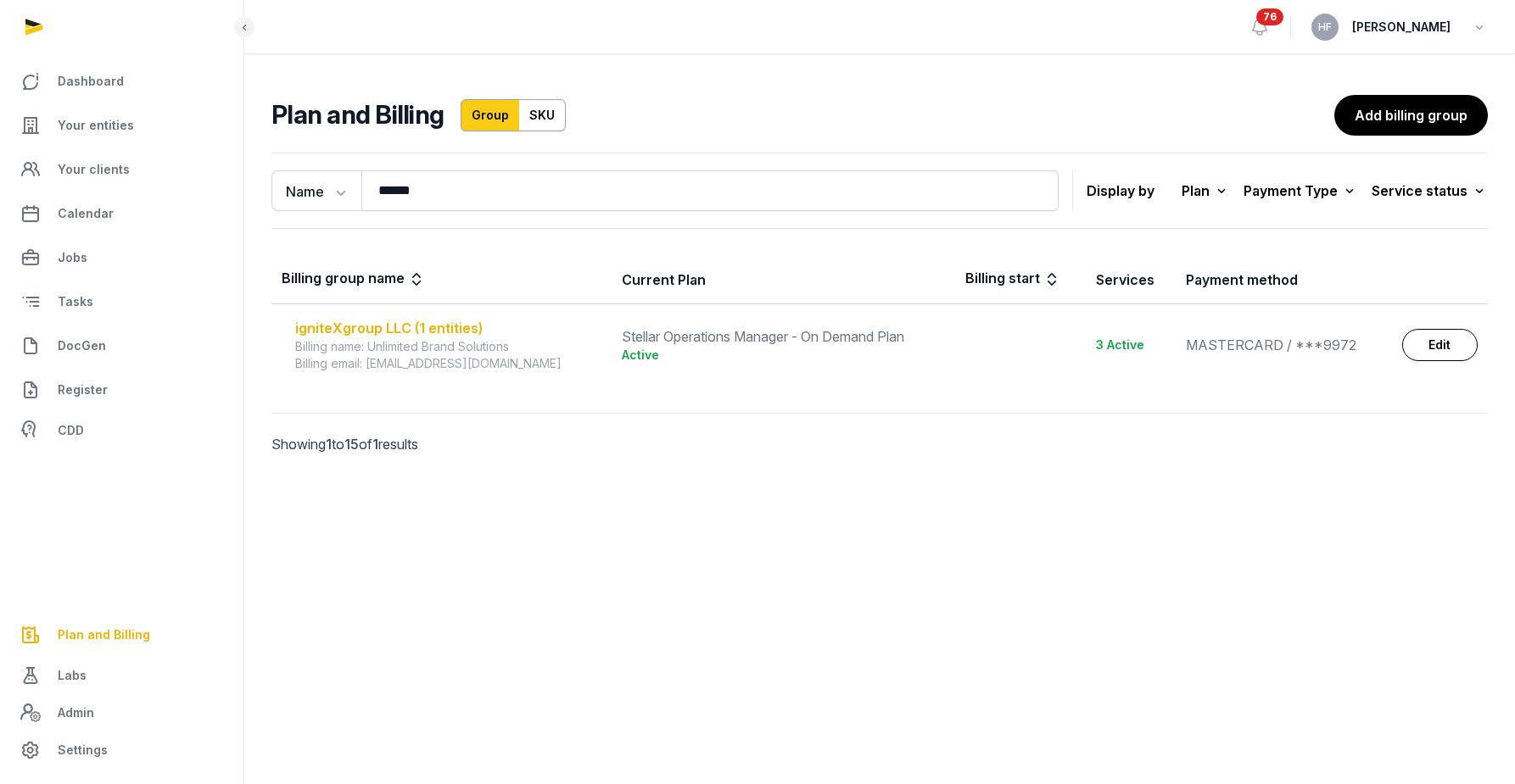
click at [425, 331] on div "igniteXgroup LLC (1 entities)" at bounding box center [449, 327] width 306 height 20
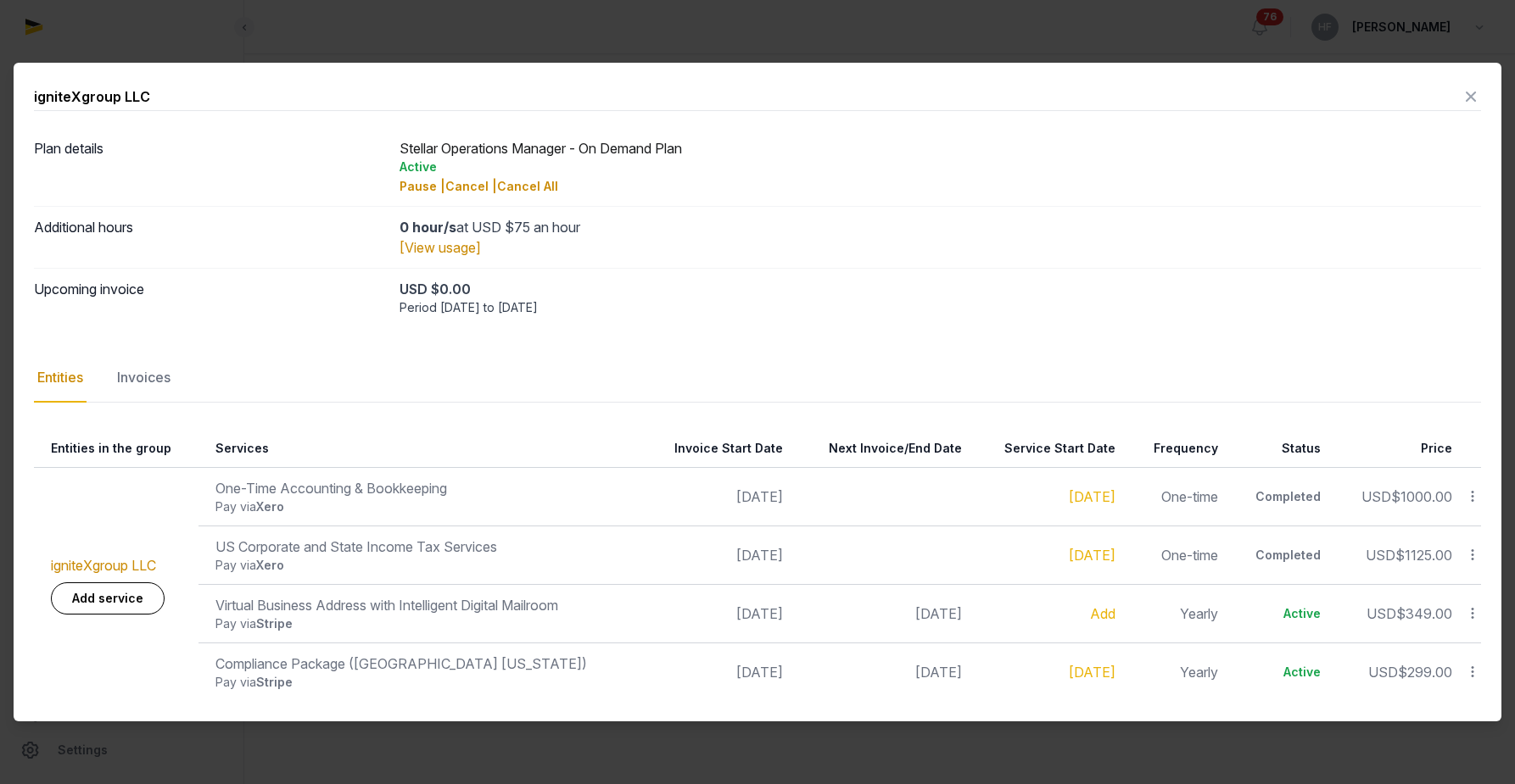
click at [1471, 497] on icon at bounding box center [1471, 497] width 15 height 18
click at [359, 412] on div "Plan details Stellar Operations Manager - On Demand Plan Active Pause | Cancel …" at bounding box center [757, 415] width 1446 height 573
click at [167, 378] on div "Invoices" at bounding box center [144, 377] width 61 height 49
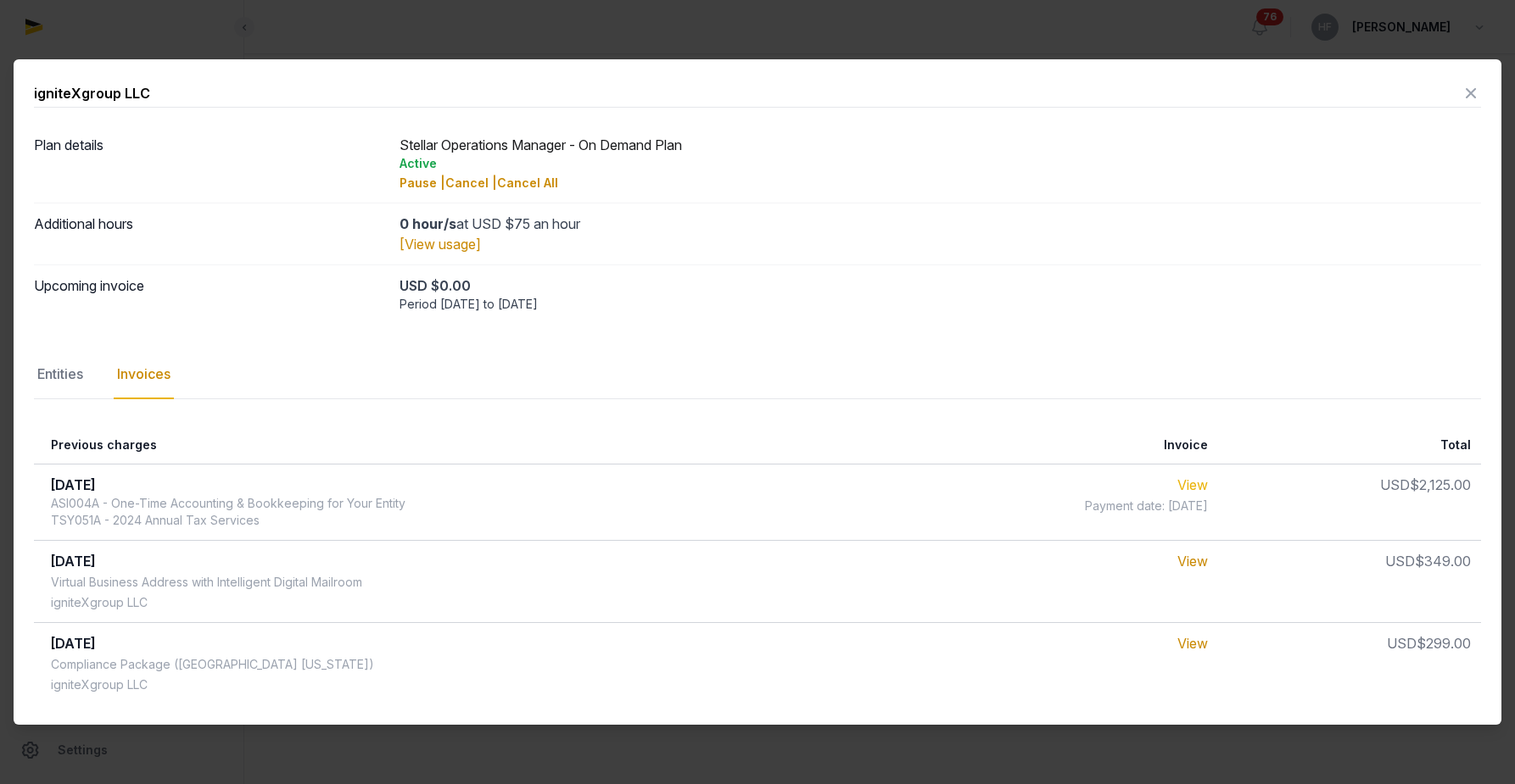
click at [1205, 481] on link "View" at bounding box center [1192, 484] width 30 height 17
